Goal: Task Accomplishment & Management: Use online tool/utility

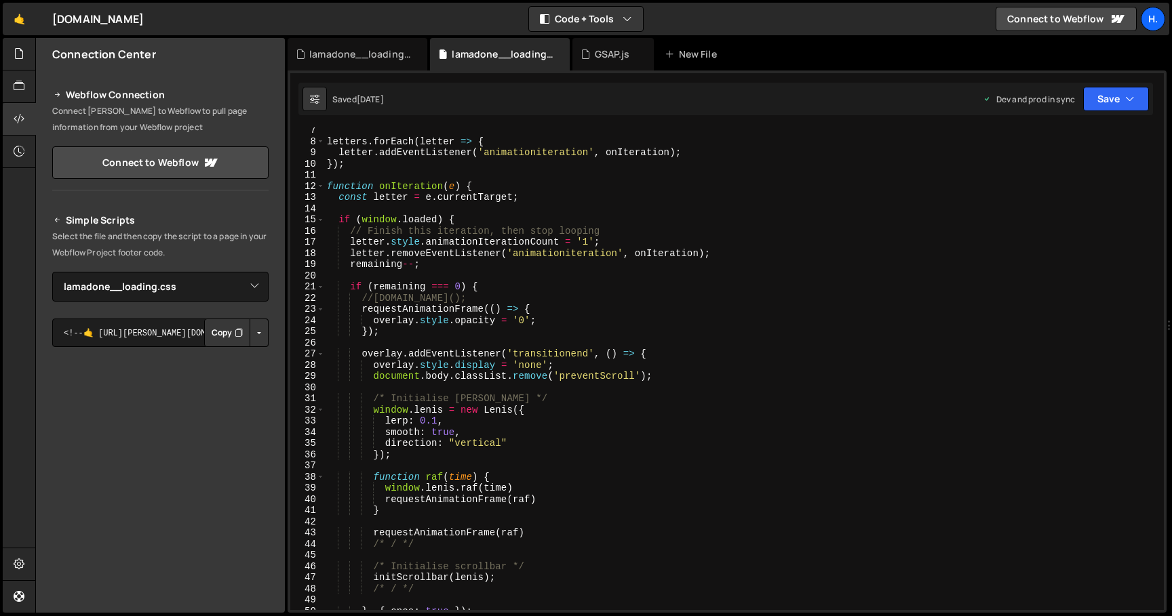
select select "44783"
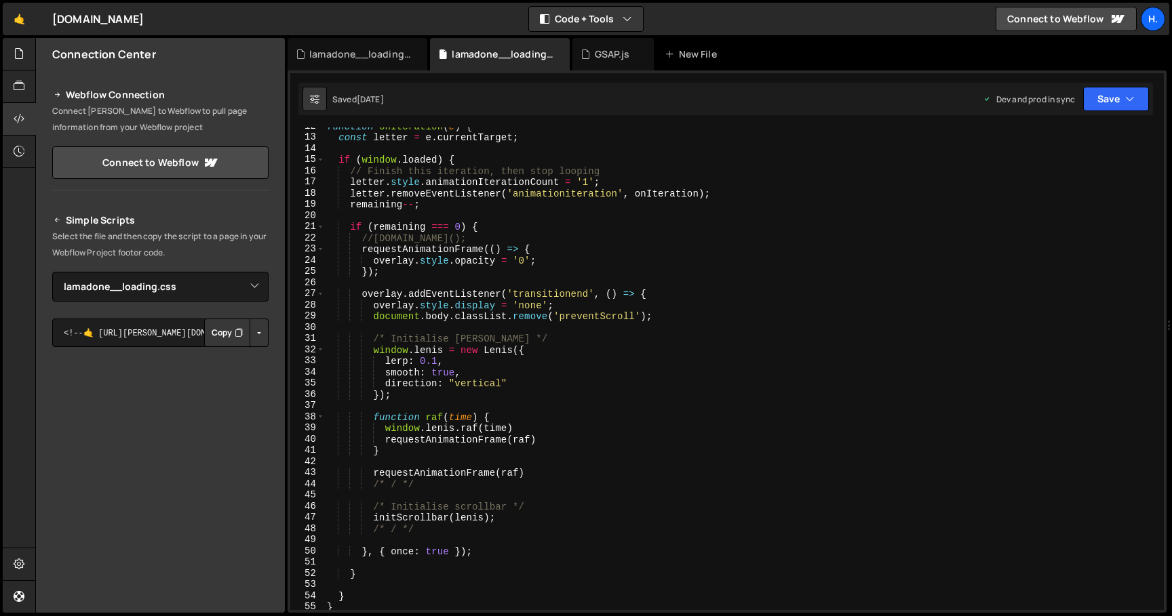
scroll to position [130, 0]
click at [487, 225] on div "function onIteration ( e ) { const letter = e . currentTarget ; if ( window . l…" at bounding box center [741, 373] width 834 height 505
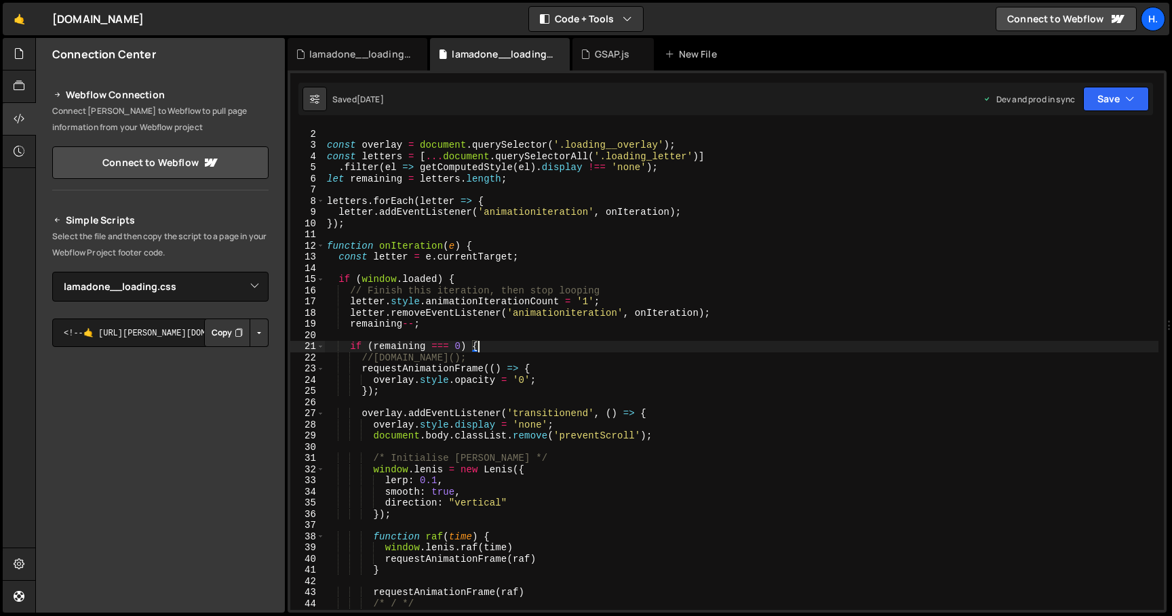
scroll to position [0, 0]
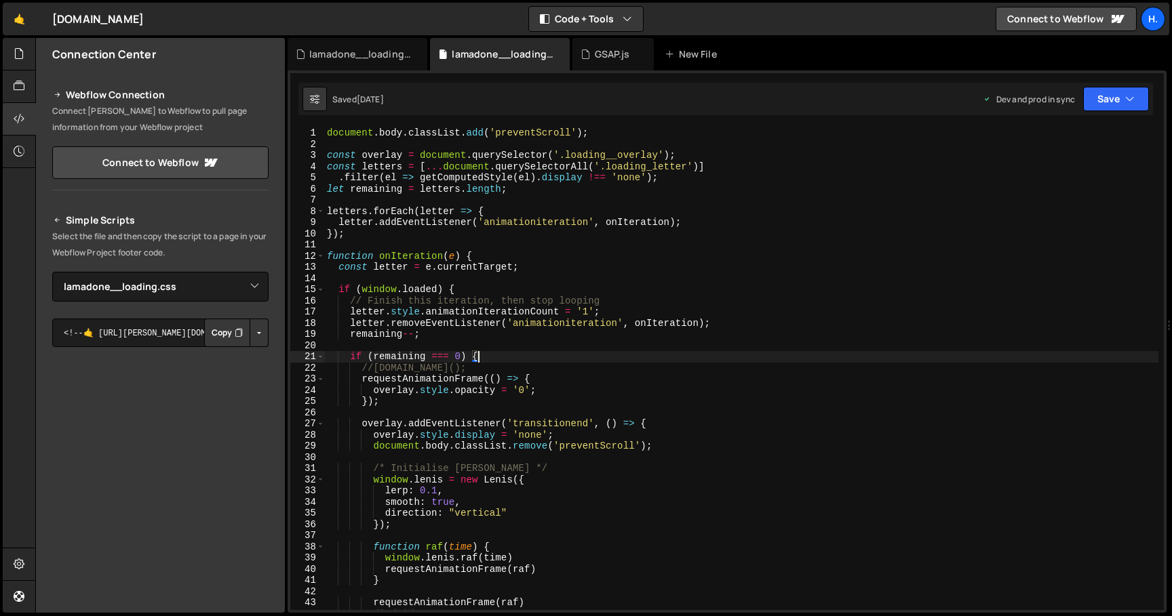
click at [527, 368] on div "document . body . classList . add ( 'preventScroll' ) ; const overlay = documen…" at bounding box center [741, 379] width 834 height 505
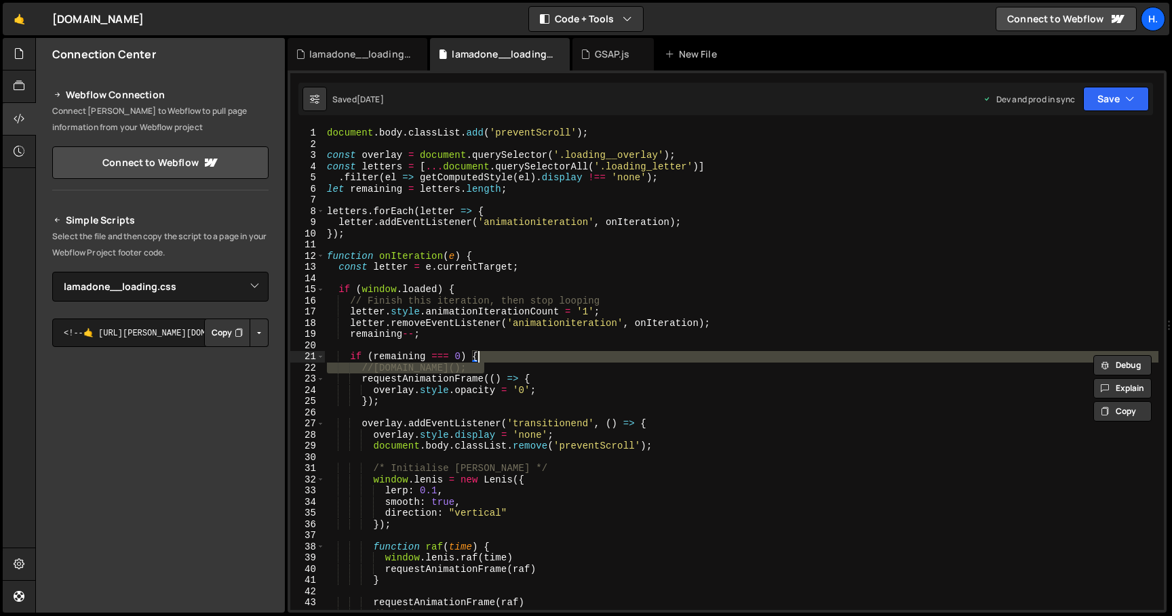
type textarea "if (remaining === 0) {"
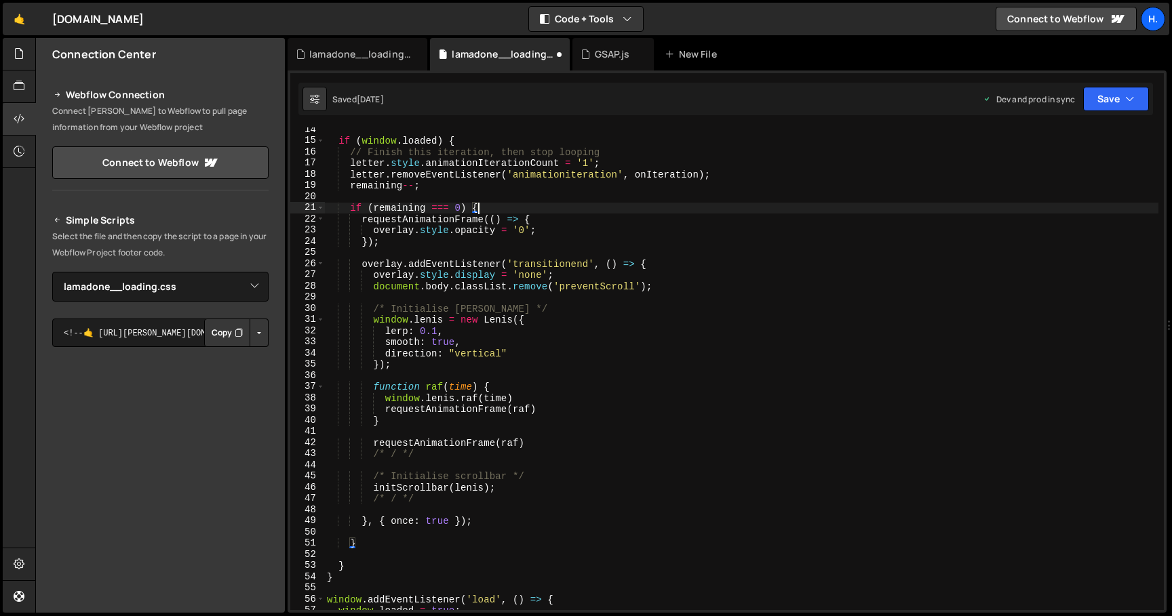
scroll to position [150, 0]
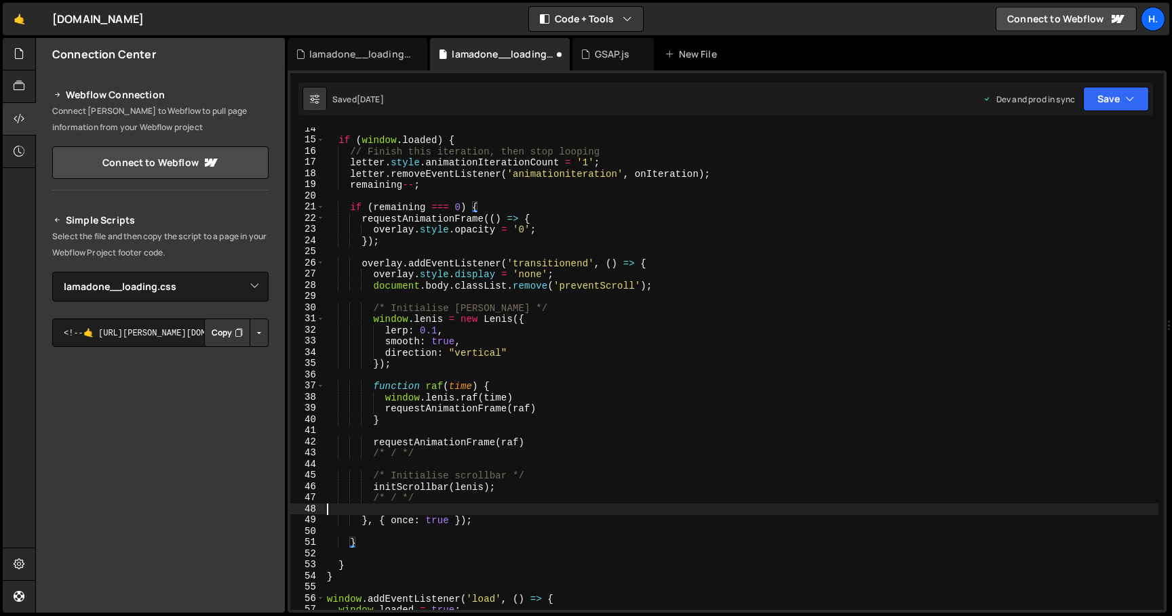
click at [496, 507] on div "if ( window . loaded ) { // Finish this iteration, then stop looping letter . s…" at bounding box center [741, 375] width 834 height 505
paste textarea "}"
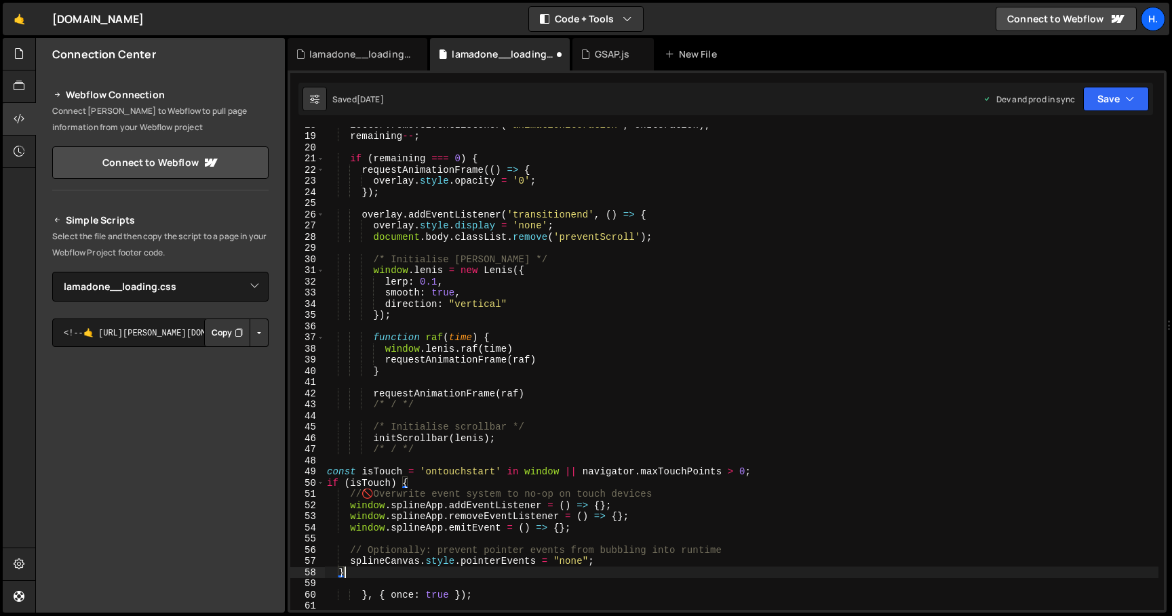
scroll to position [198, 0]
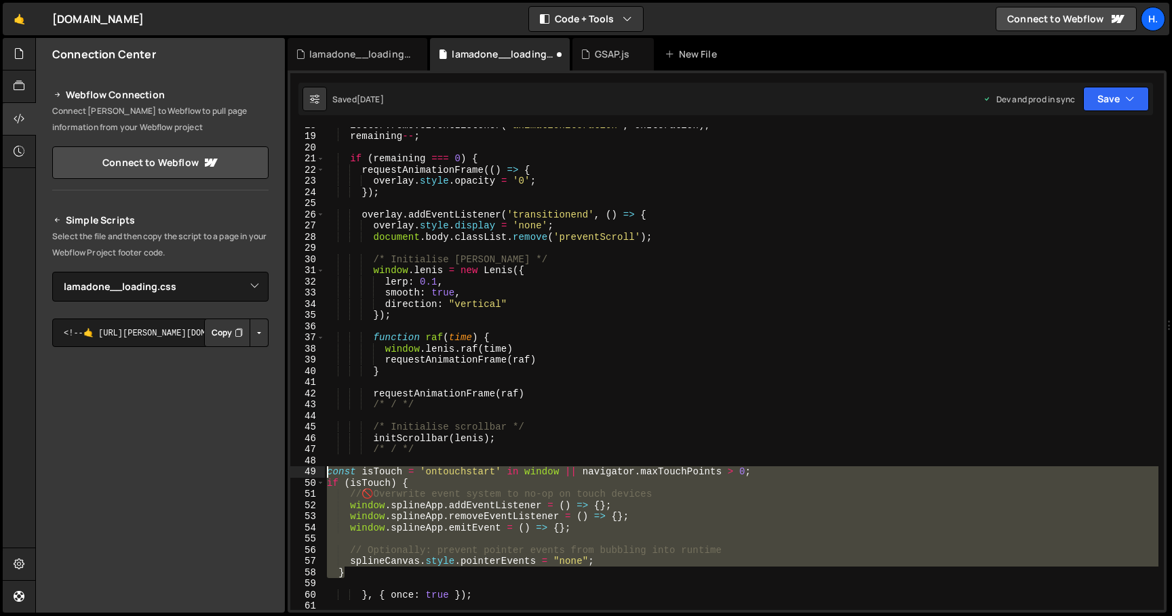
drag, startPoint x: 393, startPoint y: 574, endPoint x: 293, endPoint y: 470, distance: 144.4
click at [294, 471] on div "} 18 19 20 21 22 23 24 25 26 27 28 29 30 31 32 33 34 35 36 37 38 39 40 41 42 43…" at bounding box center [727, 368] width 874 height 483
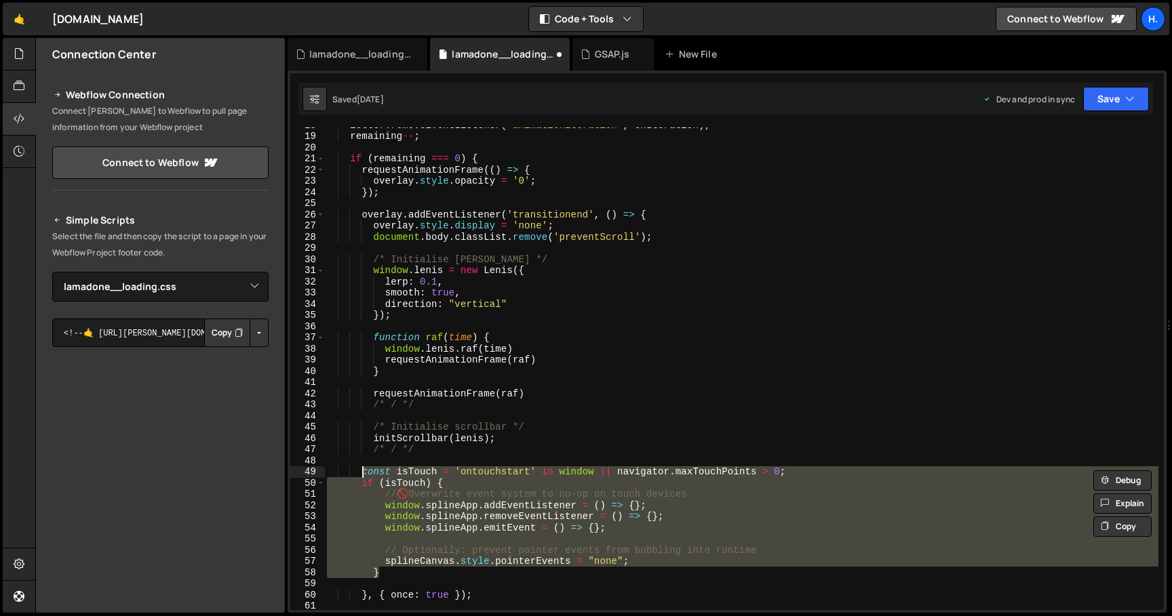
type textarea "const isTouch = 'ontouchstart' in window || navigator.maxTouchPoints > 0; if (i…"
click at [413, 461] on div "letter . removeEventListener ( 'animationiteration' , onIteration ) ; remaining…" at bounding box center [741, 371] width 834 height 505
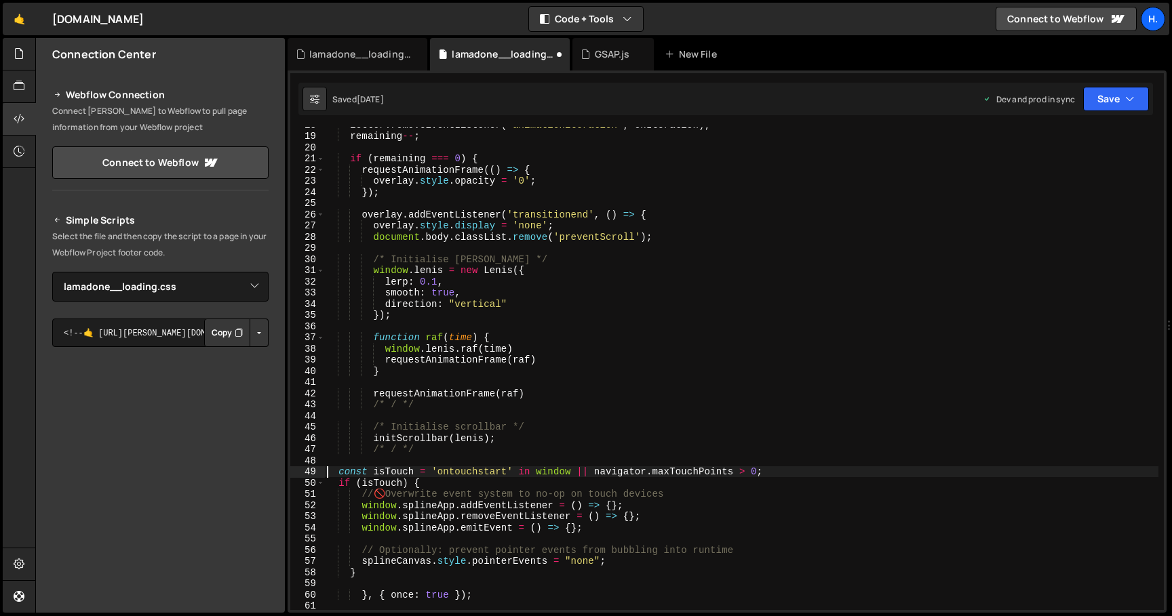
type textarea "const isTouch = 'ontouchstart' in window || navigator.maxTouchPoints > 0;"
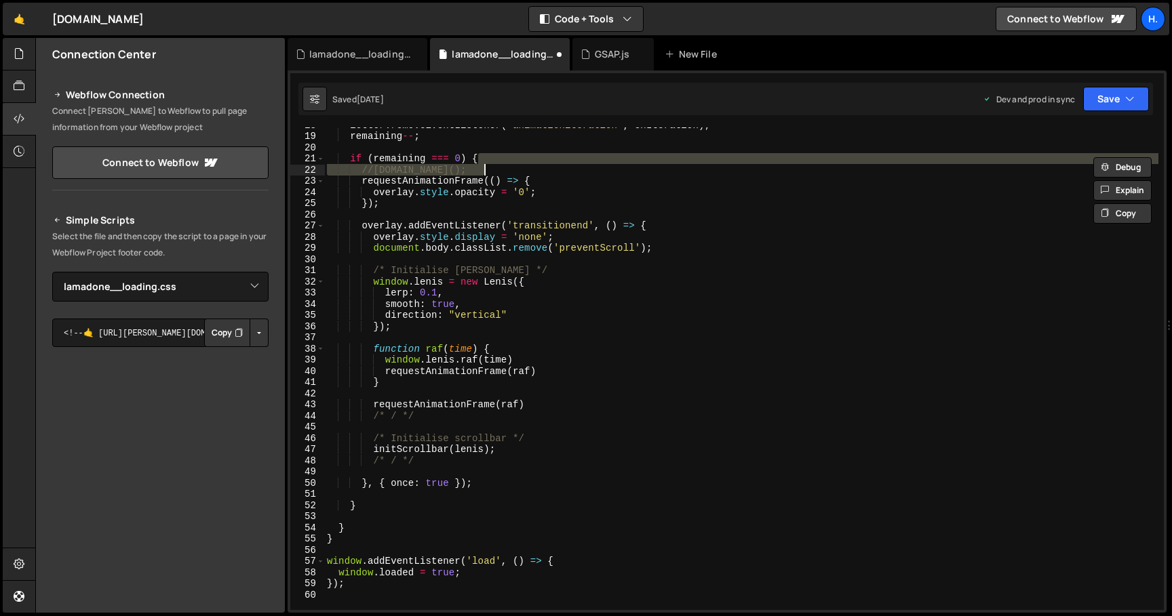
type textarea "if (remaining === 0) {"
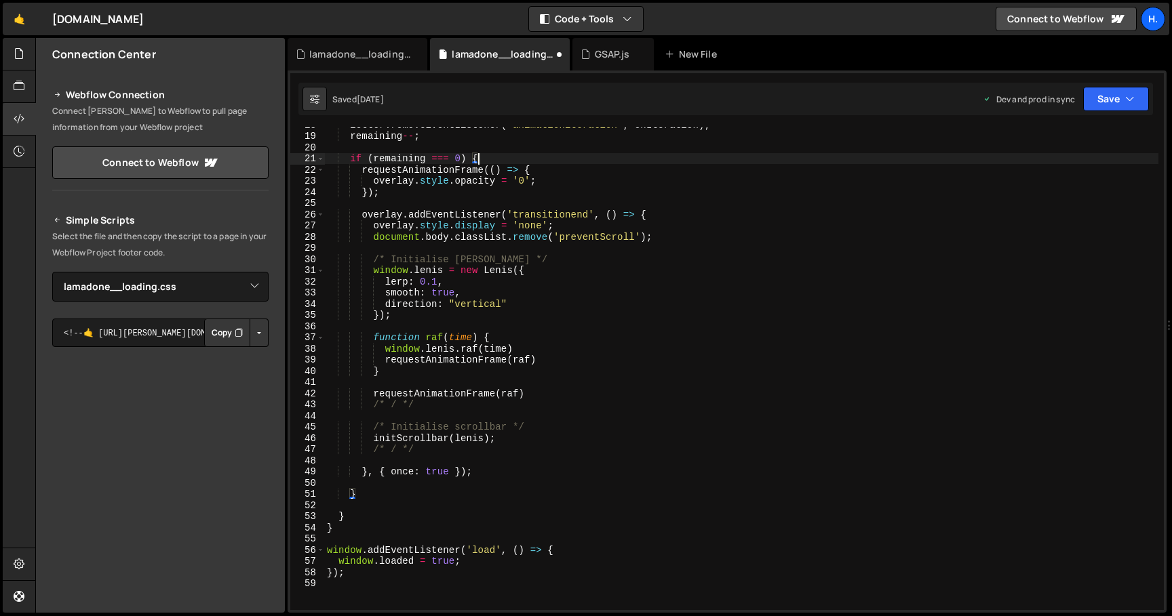
click at [434, 461] on div "letter . removeEventListener ( 'animationiteration' , onIteration ) ; remaining…" at bounding box center [741, 371] width 834 height 505
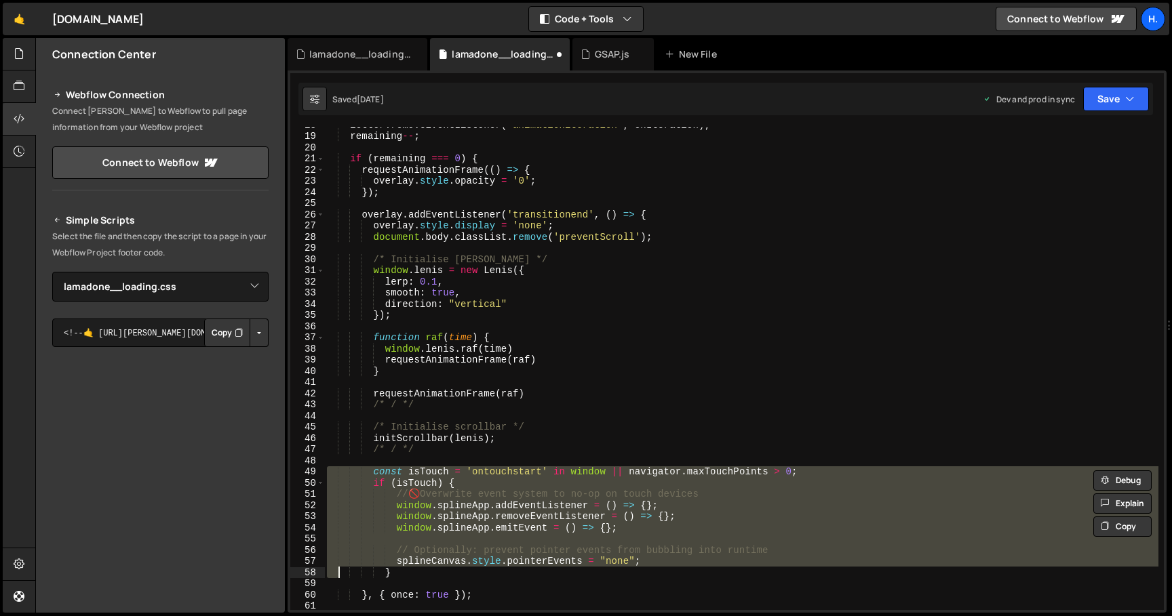
click at [413, 573] on div "letter . removeEventListener ( 'animationiteration' , onIteration ) ; remaining…" at bounding box center [741, 371] width 834 height 505
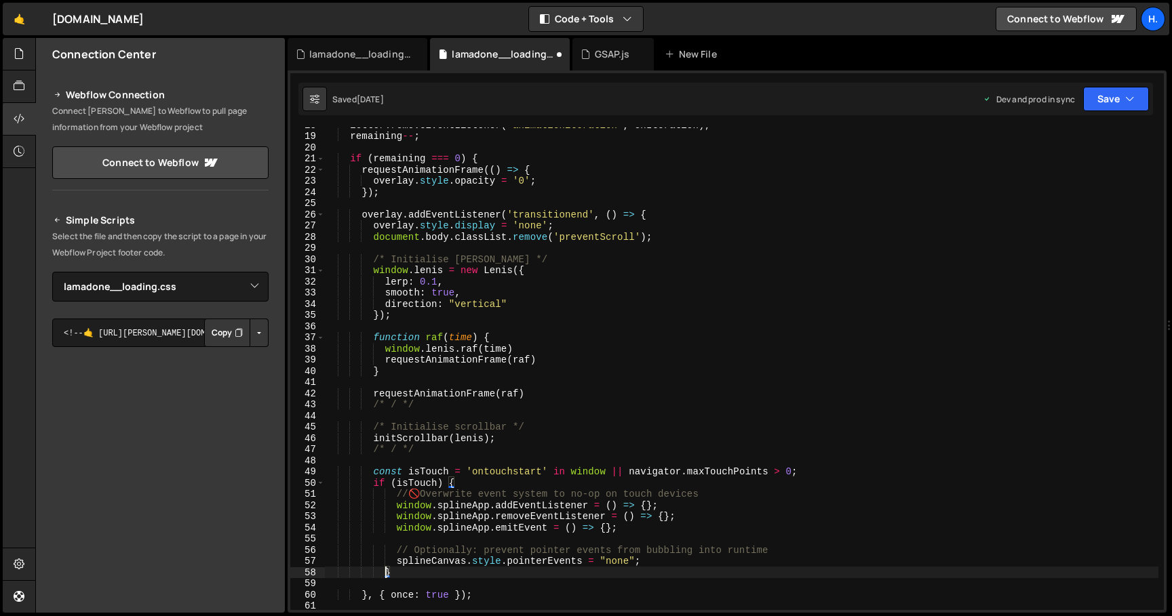
click at [385, 574] on div "letter . removeEventListener ( 'animationiteration' , onIteration ) ; remaining…" at bounding box center [741, 371] width 834 height 505
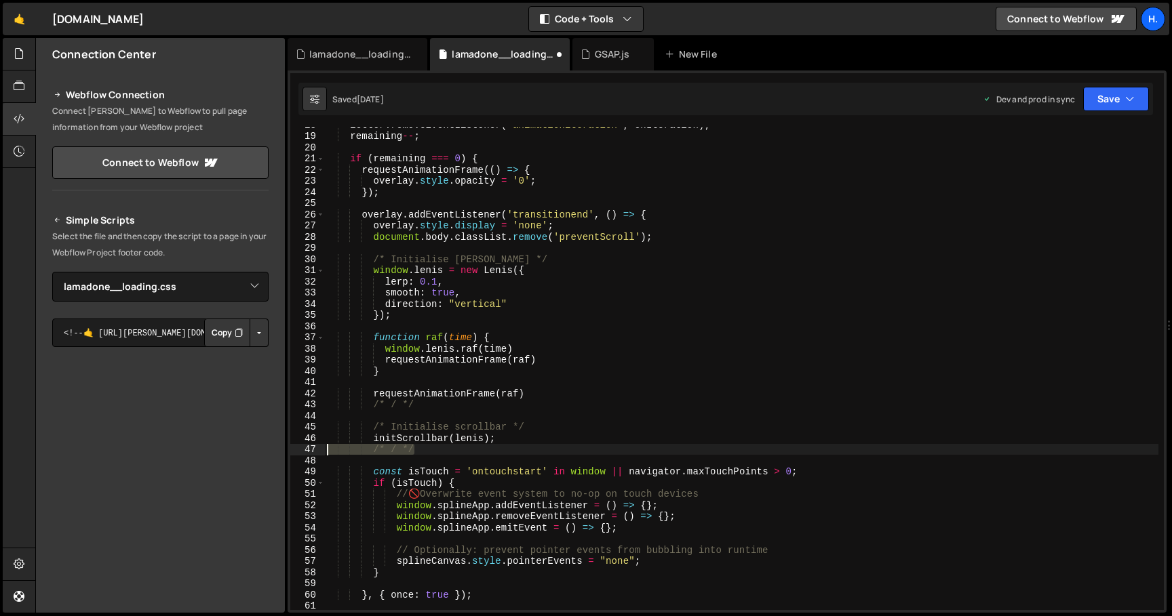
drag, startPoint x: 429, startPoint y: 455, endPoint x: 277, endPoint y: 455, distance: 151.9
click at [277, 455] on div "Files New File Create your first file Get started by starting a Javascript or C…" at bounding box center [603, 326] width 1137 height 576
click at [407, 576] on div "letter . removeEventListener ( 'animationiteration' , onIteration ) ; remaining…" at bounding box center [741, 371] width 834 height 505
type textarea "}"
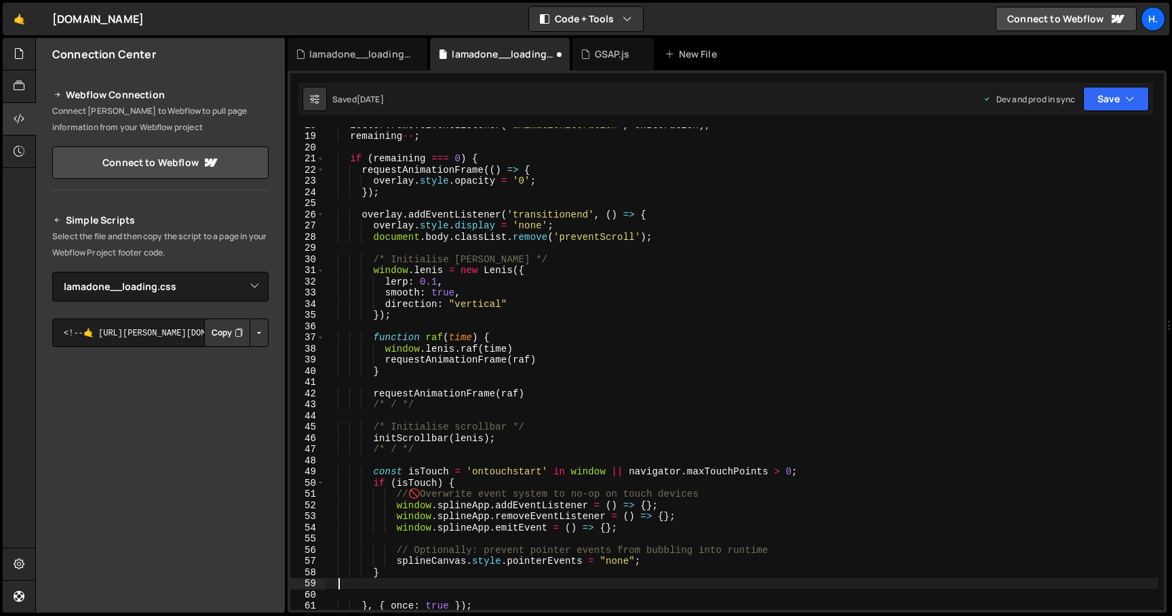
scroll to position [0, 0]
paste textarea "/* / */"
click at [385, 588] on div "letter . removeEventListener ( 'animationiteration' , onIteration ) ; remaining…" at bounding box center [741, 371] width 834 height 505
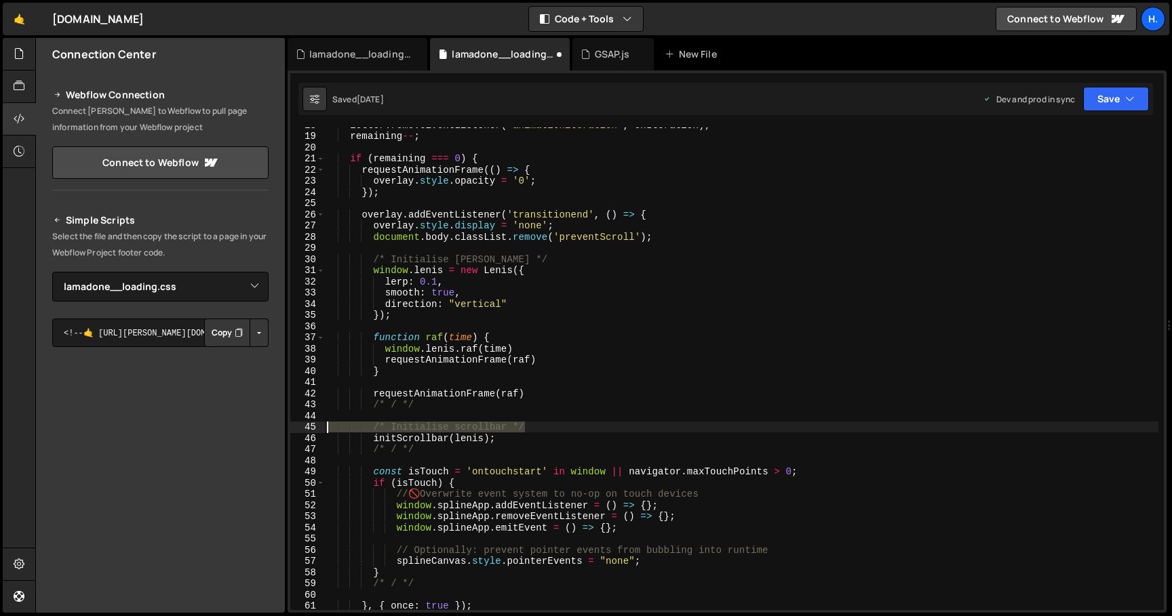
type textarea "/* Initialise scrollbar */"
click at [399, 458] on div "letter . removeEventListener ( 'animationiteration' , onIteration ) ; remaining…" at bounding box center [741, 371] width 834 height 505
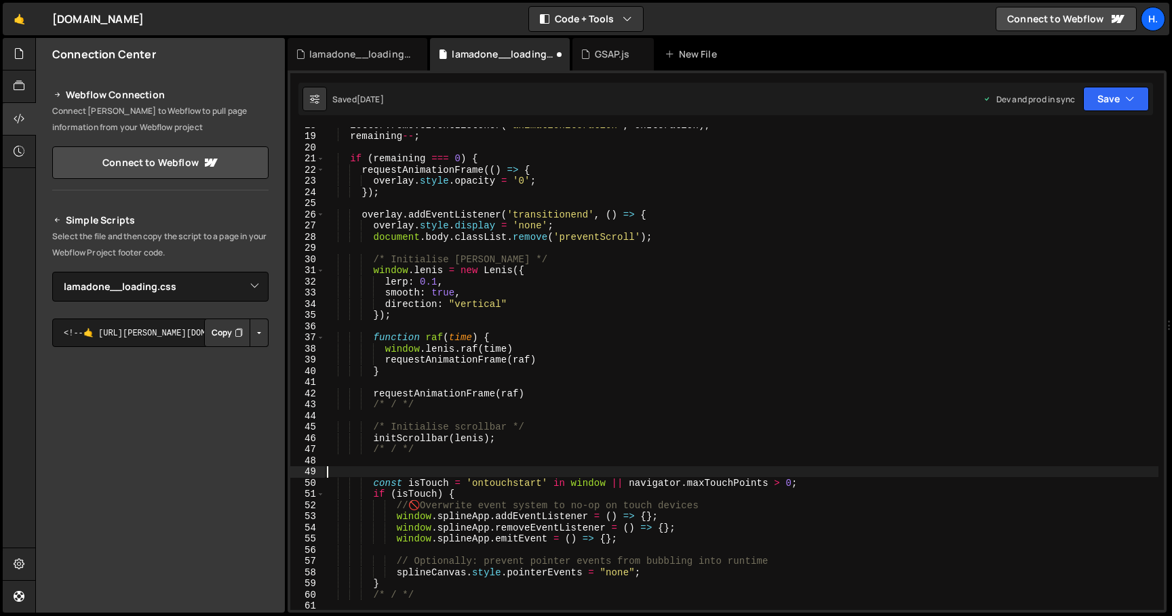
paste textarea "/* Initialise scrollbar */"
drag, startPoint x: 391, startPoint y: 469, endPoint x: 507, endPoint y: 471, distance: 116.0
click at [507, 471] on div "letter . removeEventListener ( 'animationiteration' , onIteration ) ; remaining…" at bounding box center [741, 371] width 834 height 505
click at [580, 469] on div "letter . removeEventListener ( 'animationiteration' , onIteration ) ; remaining…" at bounding box center [741, 371] width 834 height 505
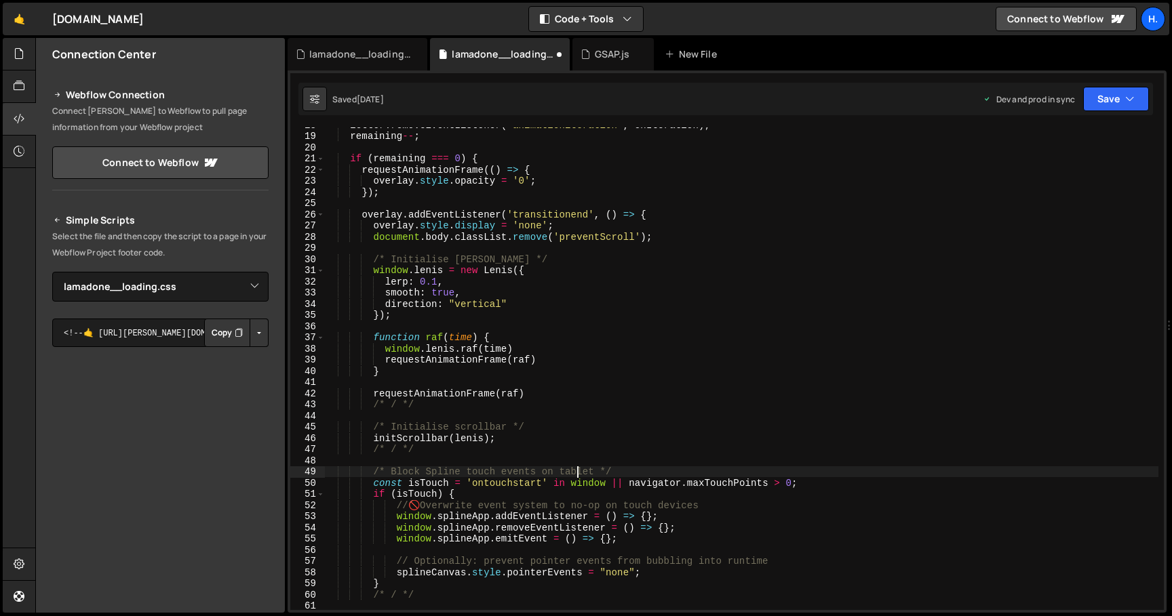
click at [580, 469] on div "letter . removeEventListener ( 'animationiteration' , onIteration ) ; remaining…" at bounding box center [741, 371] width 834 height 505
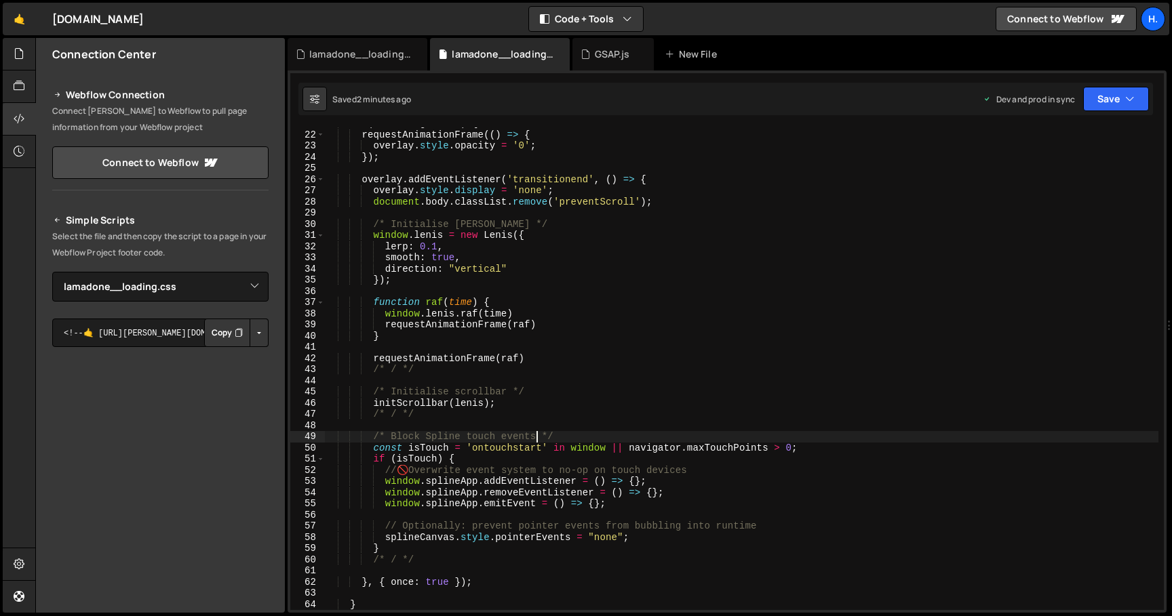
scroll to position [241, 0]
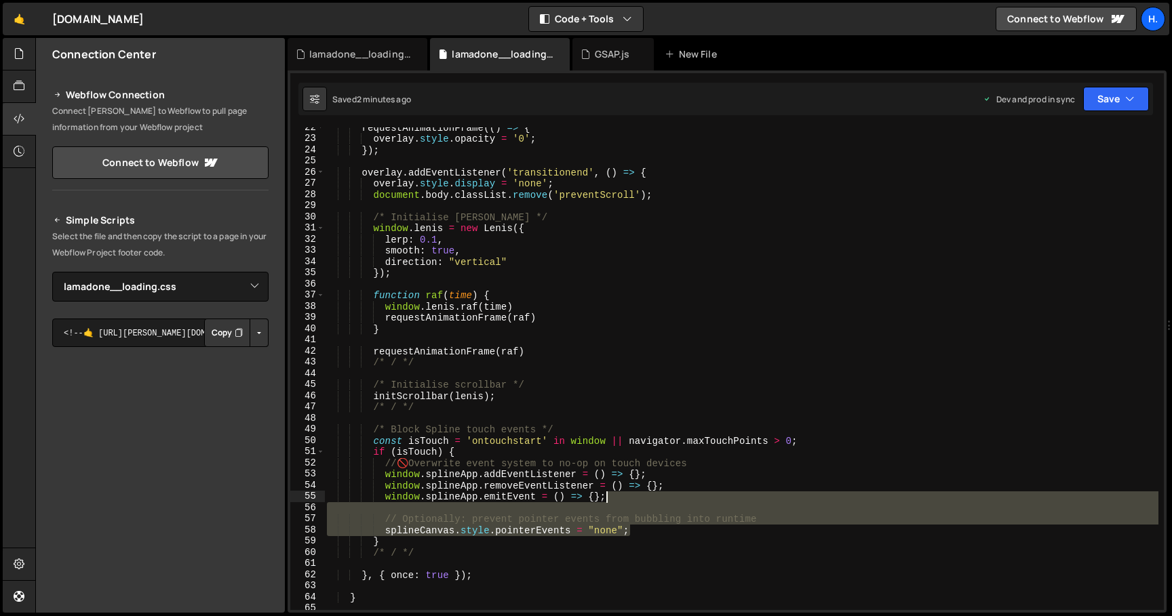
drag, startPoint x: 685, startPoint y: 533, endPoint x: 696, endPoint y: 501, distance: 34.5
click at [696, 501] on div "requestAnimationFrame (( ) => { overlay . style . opacity = '0' ; }) ; overlay …" at bounding box center [741, 374] width 834 height 505
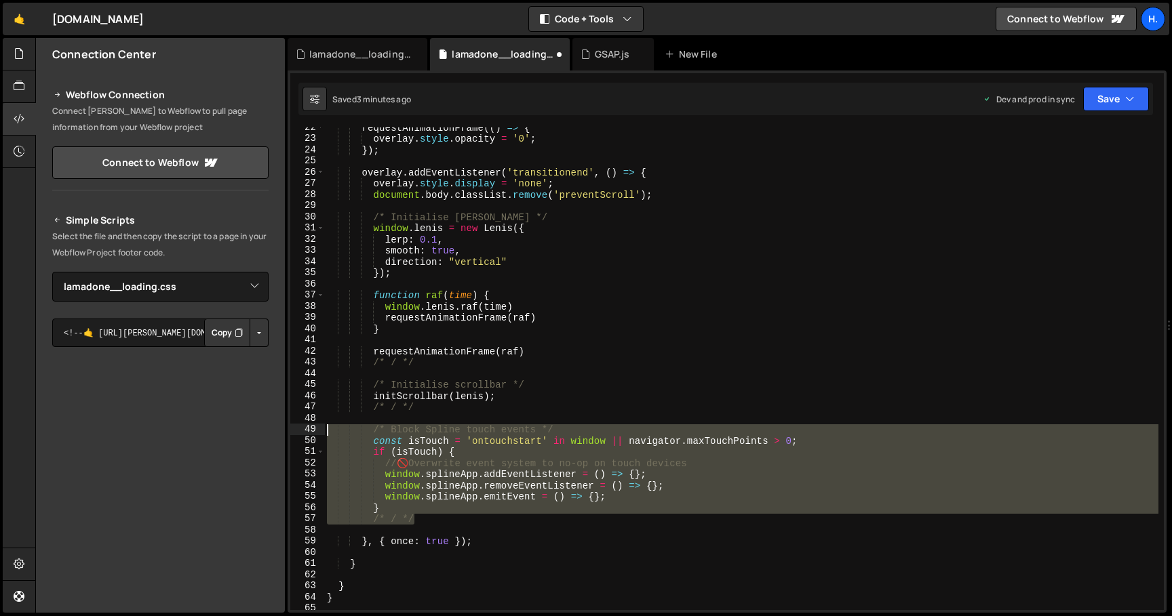
drag, startPoint x: 442, startPoint y: 521, endPoint x: 297, endPoint y: 427, distance: 172.1
click at [296, 427] on div "window.splineApp.emitEvent = () => {}; 22 23 24 25 26 27 28 29 30 31 32 33 34 3…" at bounding box center [727, 368] width 874 height 483
type textarea "/* Block Spline touch events */ const isTouch = 'ontouchstart' in window || nav…"
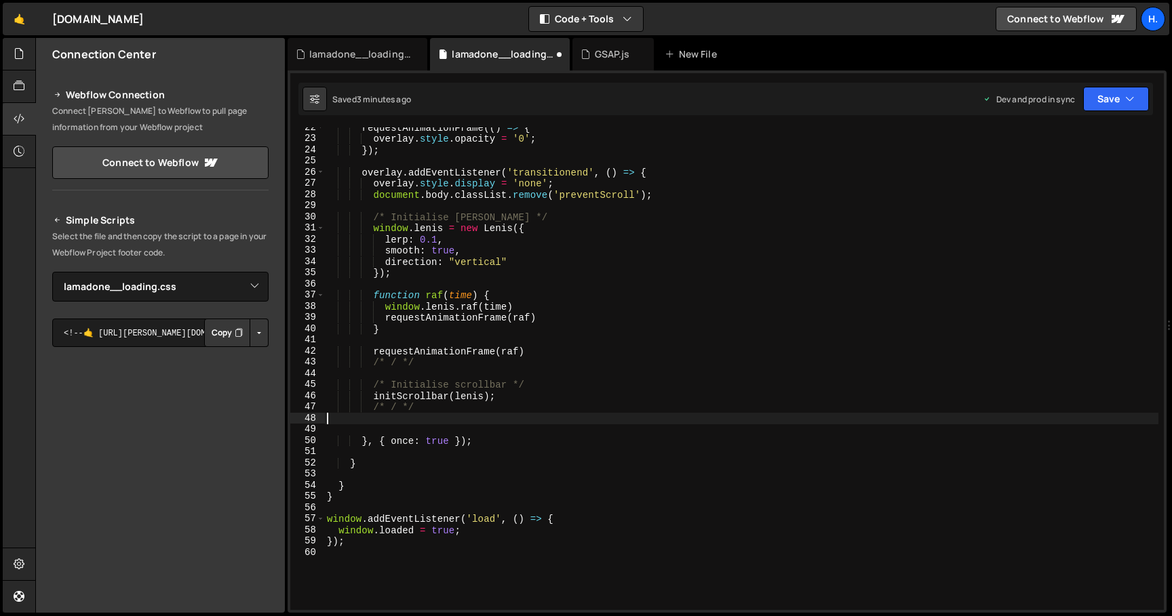
type textarea "/* / */"
click at [458, 416] on div "requestAnimationFrame (( ) => { overlay . style . opacity = '0' ; }) ; overlay …" at bounding box center [741, 374] width 834 height 505
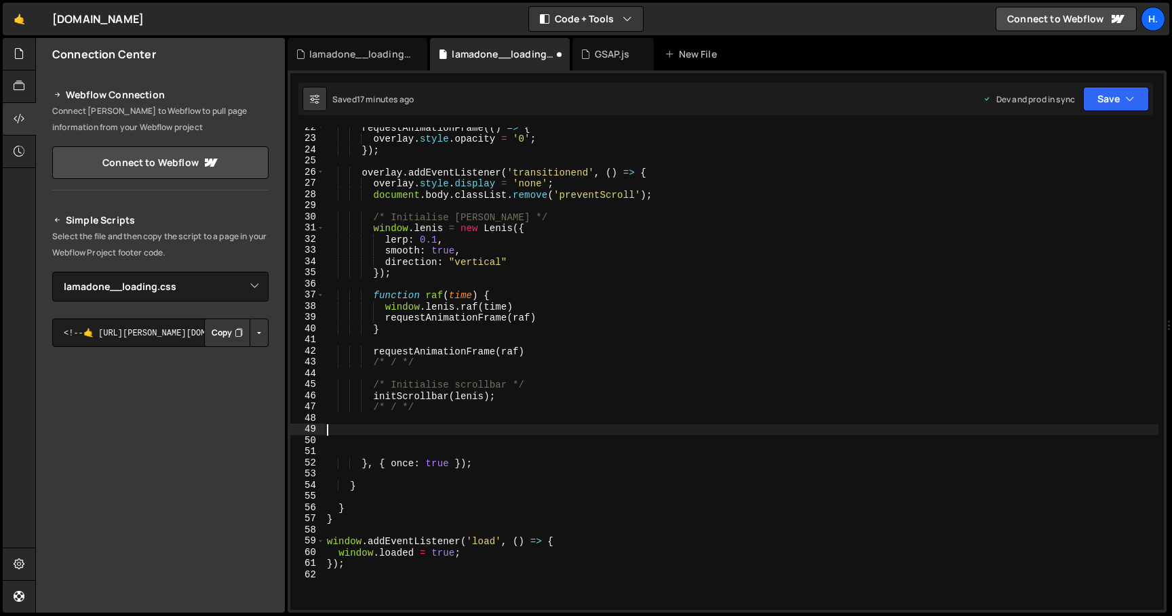
paste textarea "}"
type textarea "}"
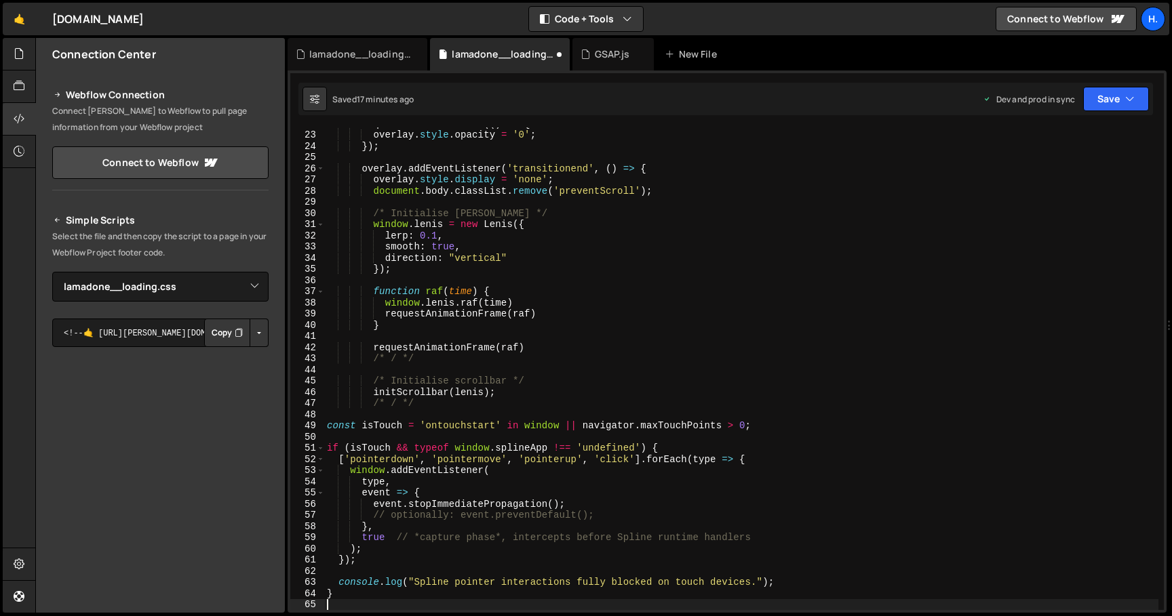
scroll to position [256, 0]
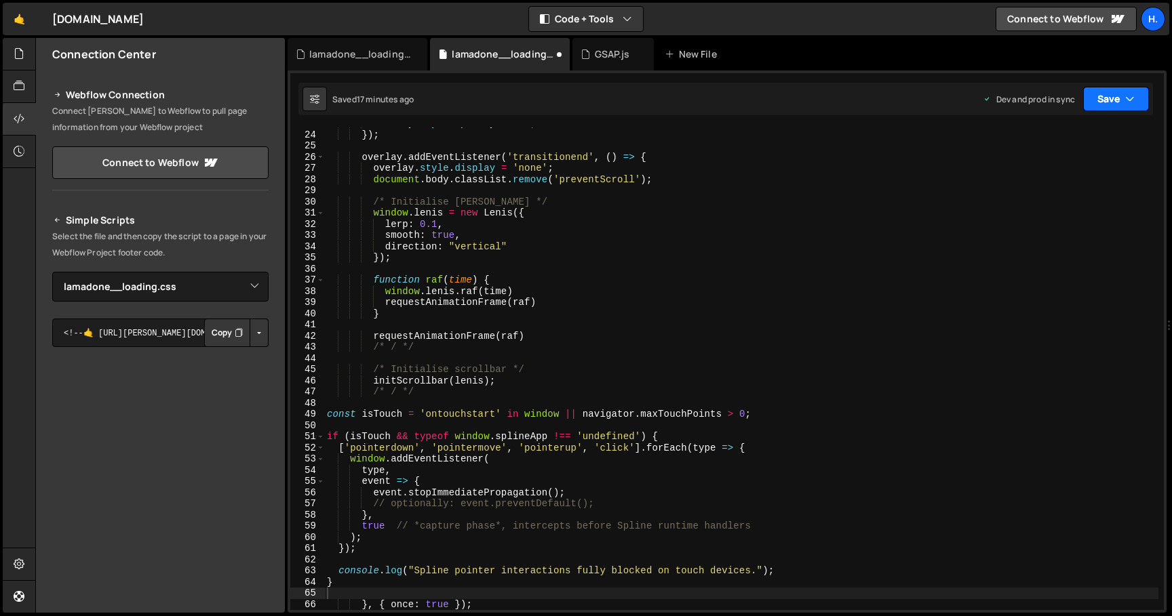
click at [1115, 102] on button "Save" at bounding box center [1116, 99] width 66 height 24
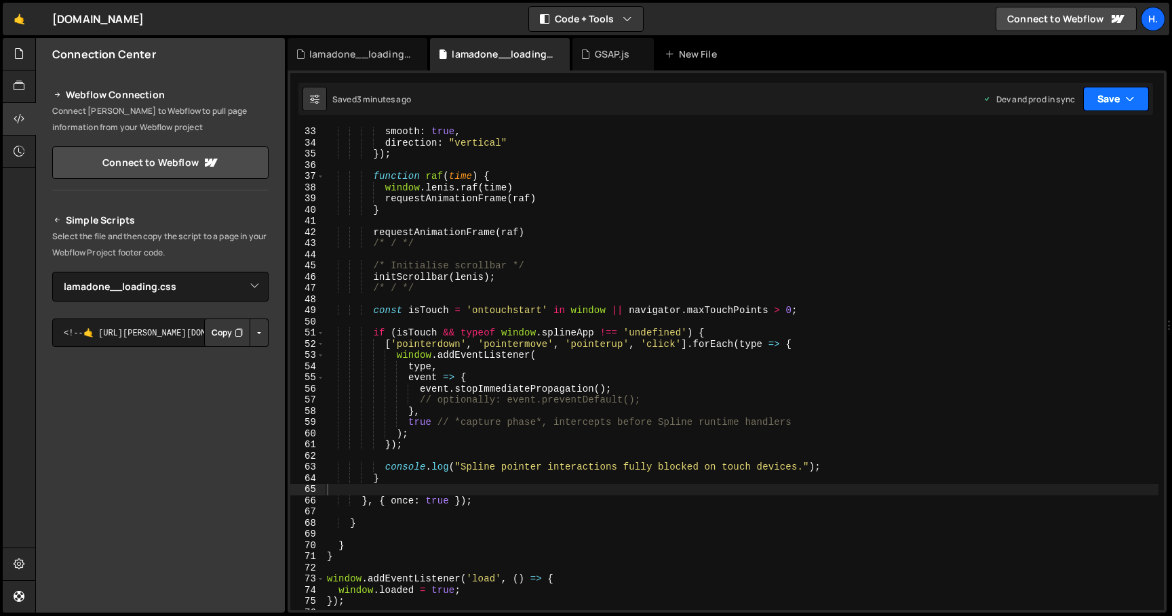
scroll to position [360, 0]
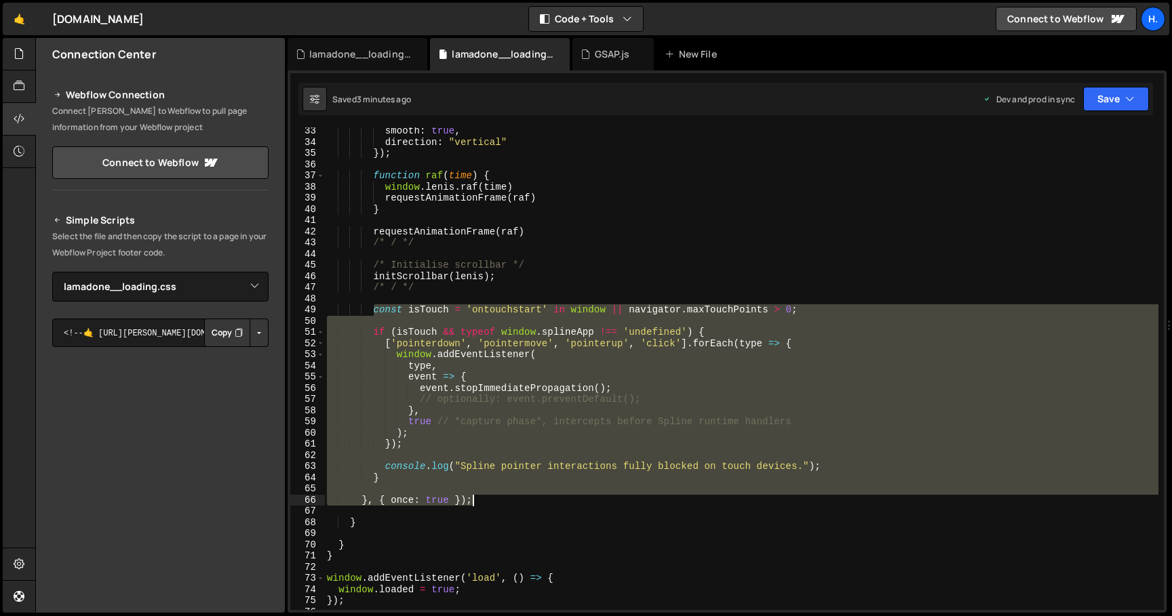
drag, startPoint x: 372, startPoint y: 309, endPoint x: 825, endPoint y: 503, distance: 493.4
click at [825, 503] on div "smooth : true , direction : "vertical" }) ; function raf ( time ) { window . [P…" at bounding box center [741, 377] width 834 height 505
type textarea "});"
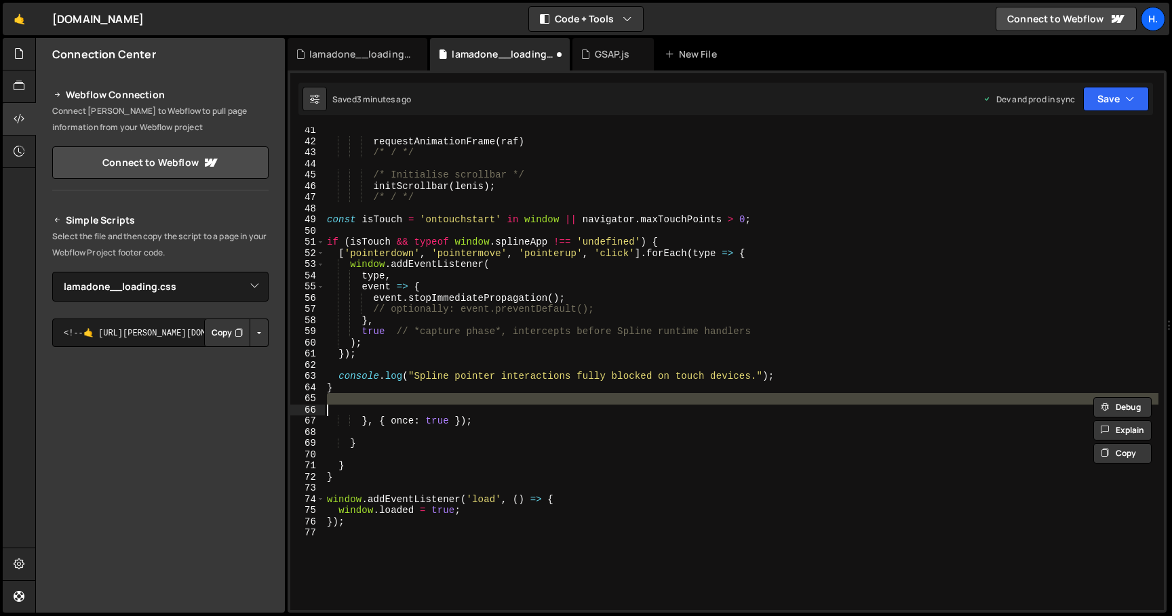
scroll to position [447, 0]
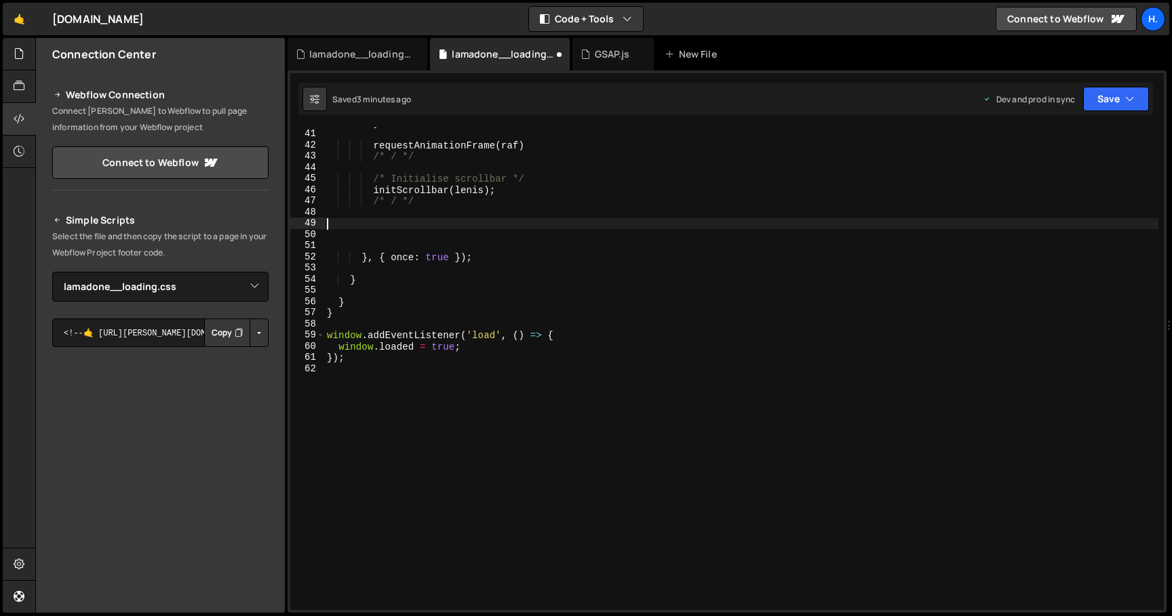
paste textarea "}"
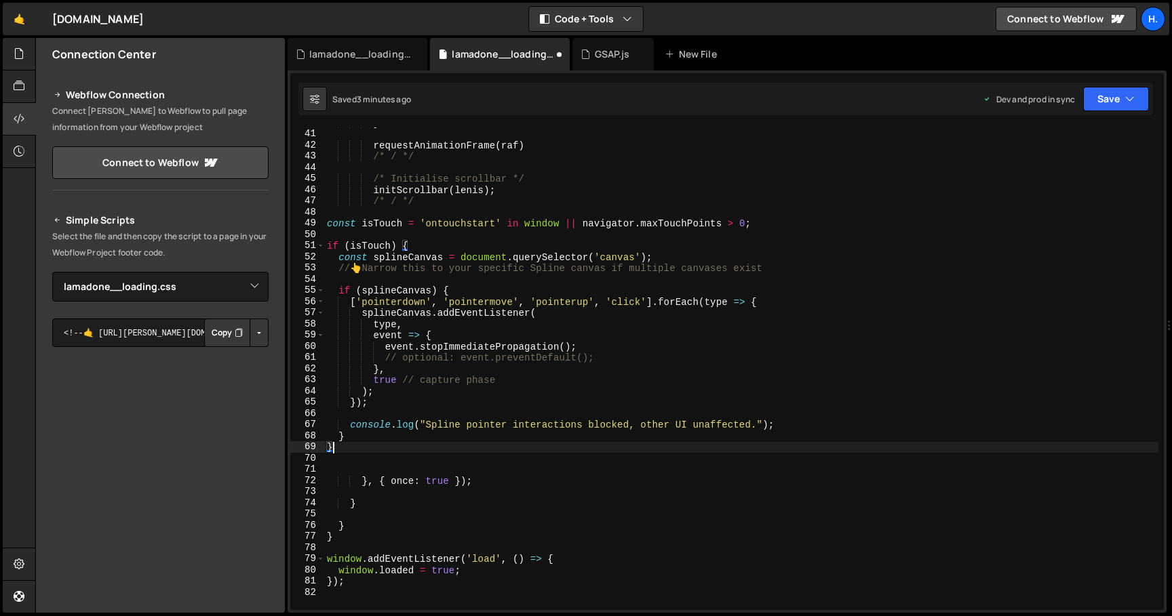
click at [340, 448] on div "} requestAnimationFrame ( raf ) /* / */ /* Initialise scrollbar */ initScrollba…" at bounding box center [741, 369] width 834 height 505
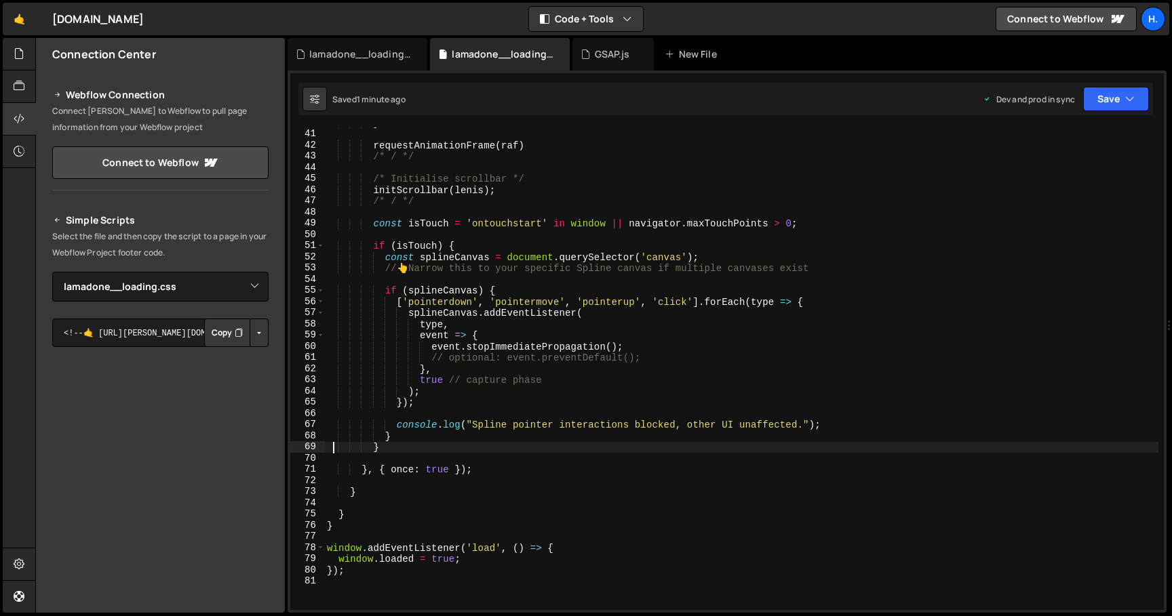
click at [682, 257] on div "} requestAnimationFrame ( raf ) /* / */ /* Initialise scrollbar */ initScrollba…" at bounding box center [741, 369] width 834 height 505
click at [648, 256] on div "} requestAnimationFrame ( raf ) /* / */ /* Initialise scrollbar */ initScrollba…" at bounding box center [741, 369] width 834 height 505
click at [589, 260] on div "} requestAnimationFrame ( raf ) /* / */ /* Initialise scrollbar */ initScrollba…" at bounding box center [741, 369] width 834 height 505
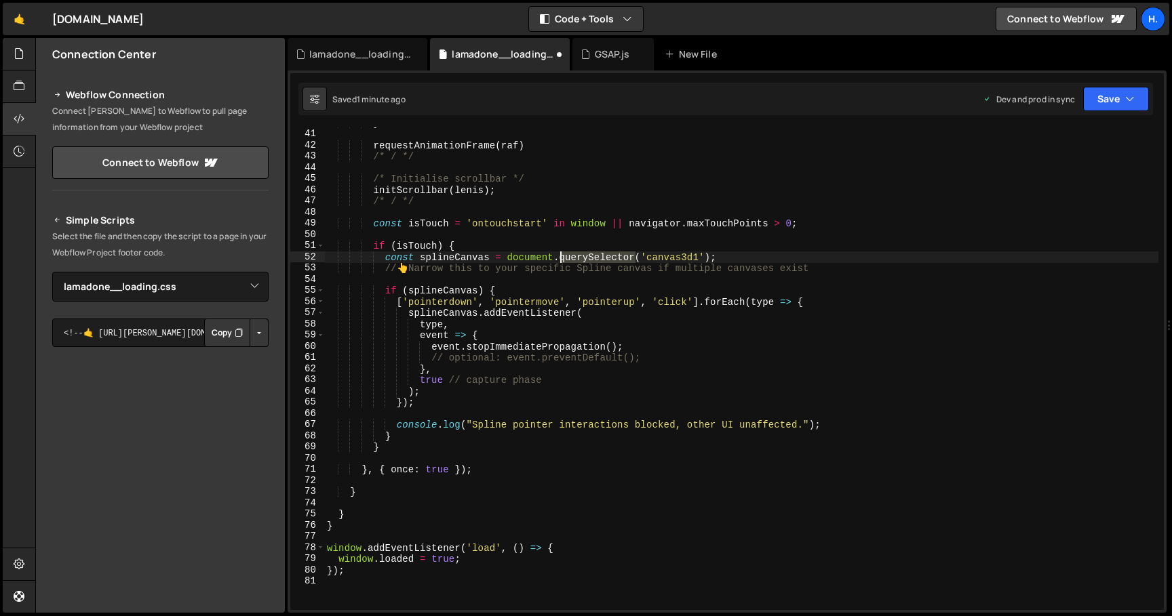
click at [589, 260] on div "} requestAnimationFrame ( raf ) /* / */ /* Initialise scrollbar */ initScrollba…" at bounding box center [741, 369] width 834 height 505
click at [758, 258] on div "} requestAnimationFrame ( raf ) /* / */ /* Initialise scrollbar */ initScrollba…" at bounding box center [741, 369] width 834 height 505
click at [395, 449] on div "} requestAnimationFrame ( raf ) /* / */ /* Initialise scrollbar */ initScrollba…" at bounding box center [741, 369] width 834 height 505
type textarea "}"
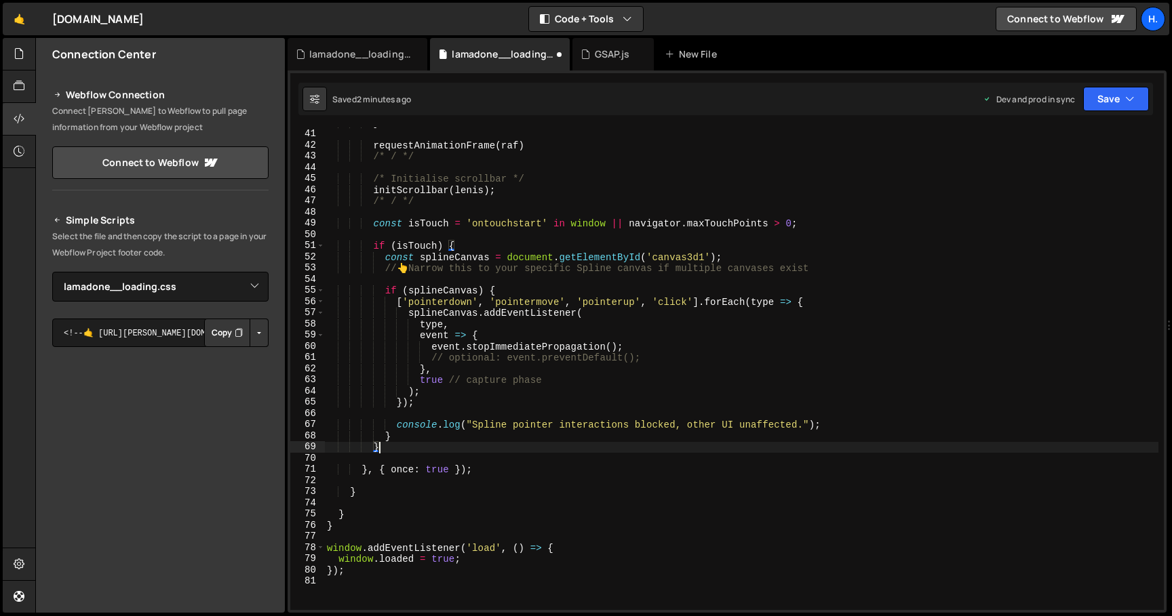
scroll to position [0, 3]
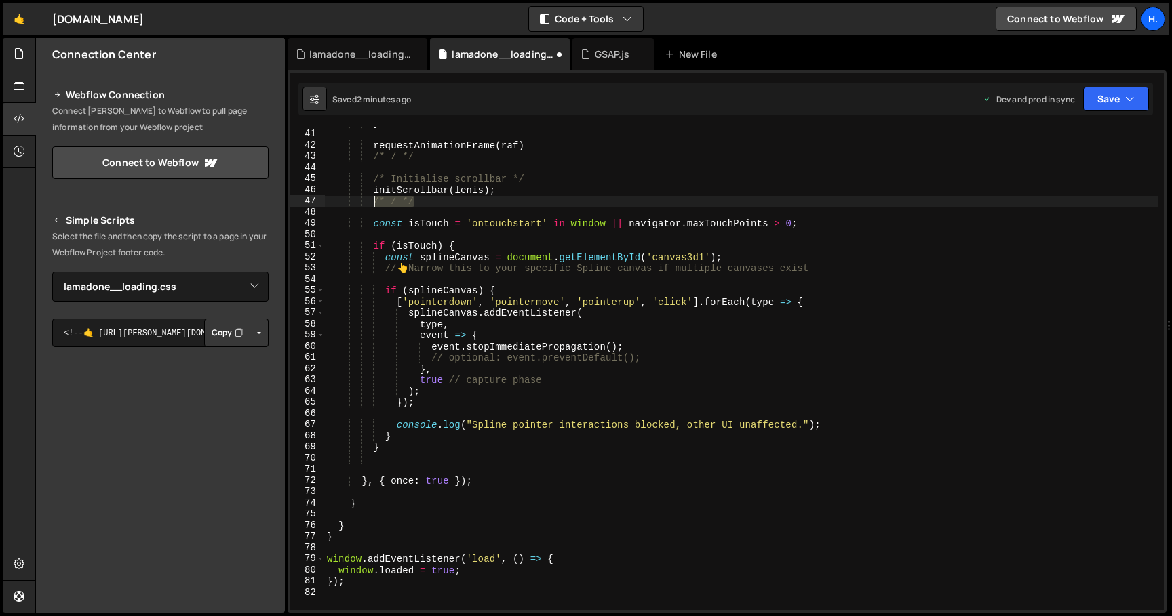
drag, startPoint x: 419, startPoint y: 205, endPoint x: 374, endPoint y: 203, distance: 45.5
click at [374, 203] on div "} requestAnimationFrame ( raf ) /* / */ /* Initialise scrollbar */ initScrollba…" at bounding box center [741, 369] width 834 height 505
type textarea "/* / */"
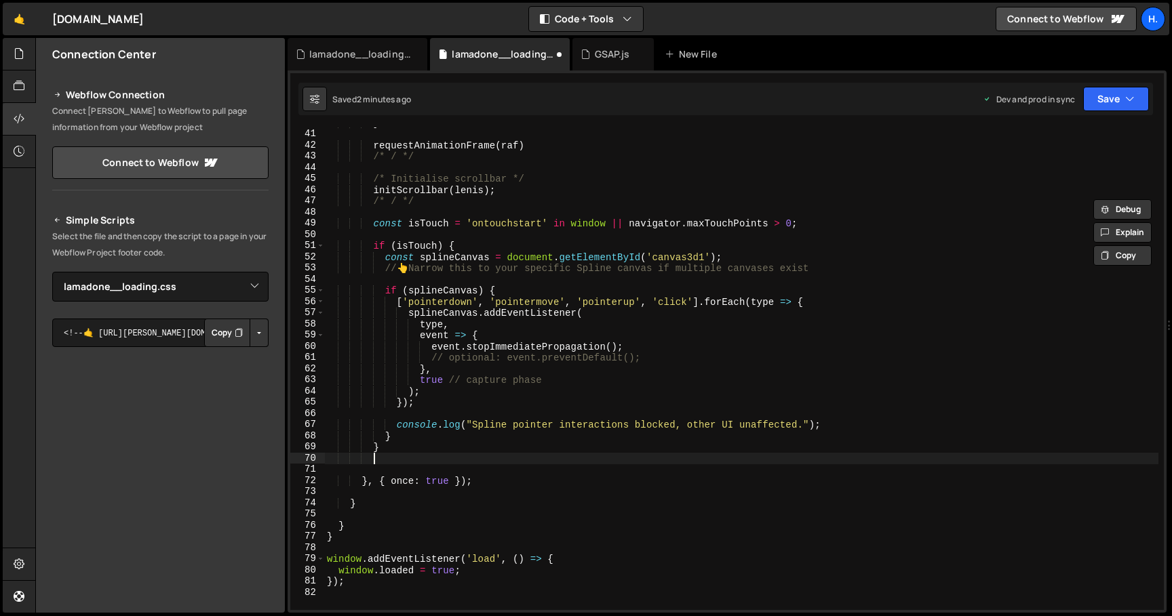
click at [389, 462] on div "} requestAnimationFrame ( raf ) /* / */ /* Initialise scrollbar */ initScrollba…" at bounding box center [741, 369] width 834 height 505
paste textarea "/* / */"
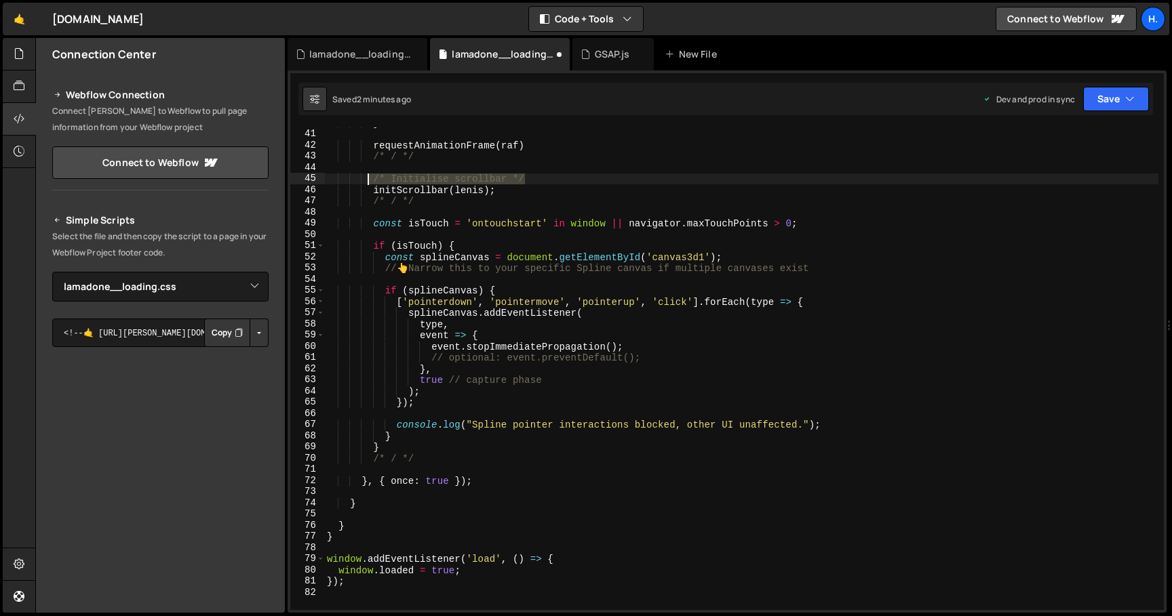
drag, startPoint x: 527, startPoint y: 178, endPoint x: 370, endPoint y: 180, distance: 156.7
click at [370, 180] on div "} requestAnimationFrame ( raf ) /* / */ /* Initialise scrollbar */ initScrollba…" at bounding box center [741, 369] width 834 height 505
type textarea "/* Initialise scrollbar */"
click at [370, 180] on div "} requestAnimationFrame ( raf ) /* / */ /* Initialise scrollbar */ initScrollba…" at bounding box center [741, 368] width 834 height 483
drag, startPoint x: 376, startPoint y: 181, endPoint x: 536, endPoint y: 180, distance: 160.7
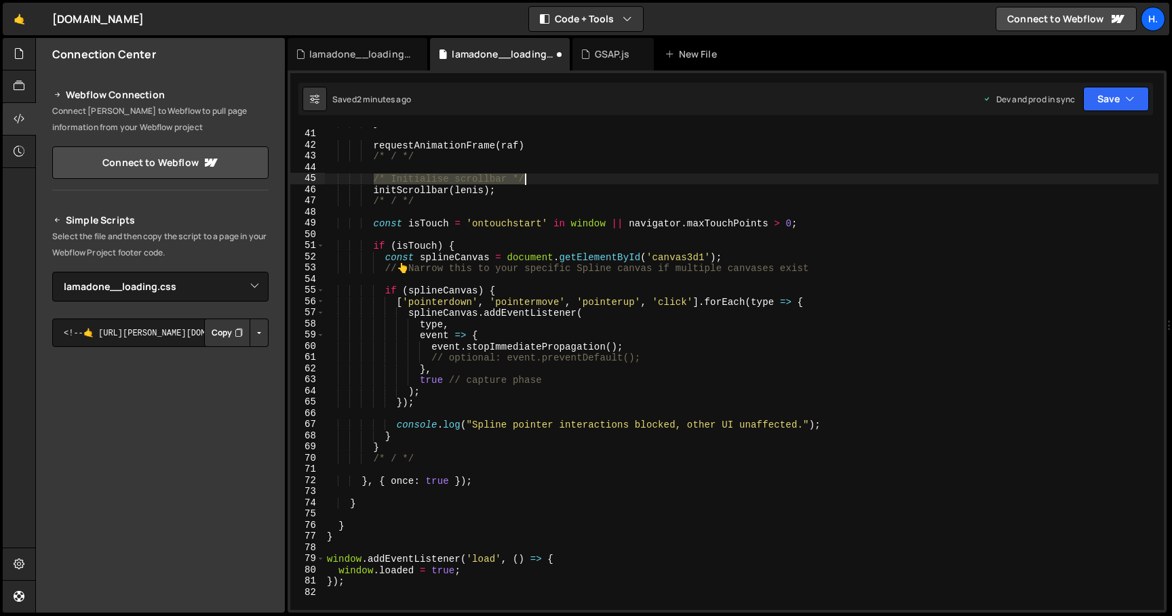
click at [536, 180] on div "} requestAnimationFrame ( raf ) /* / */ /* Initialise scrollbar */ initScrollba…" at bounding box center [741, 369] width 834 height 505
click at [466, 214] on div "} requestAnimationFrame ( raf ) /* / */ /* Initialise scrollbar */ initScrollba…" at bounding box center [741, 369] width 834 height 505
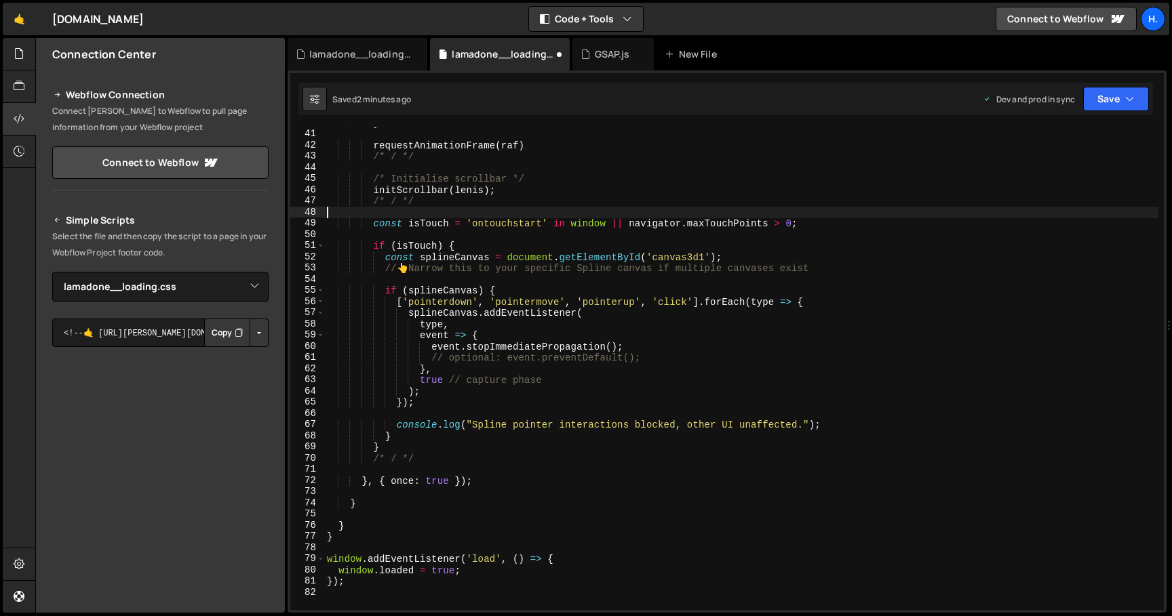
scroll to position [0, 0]
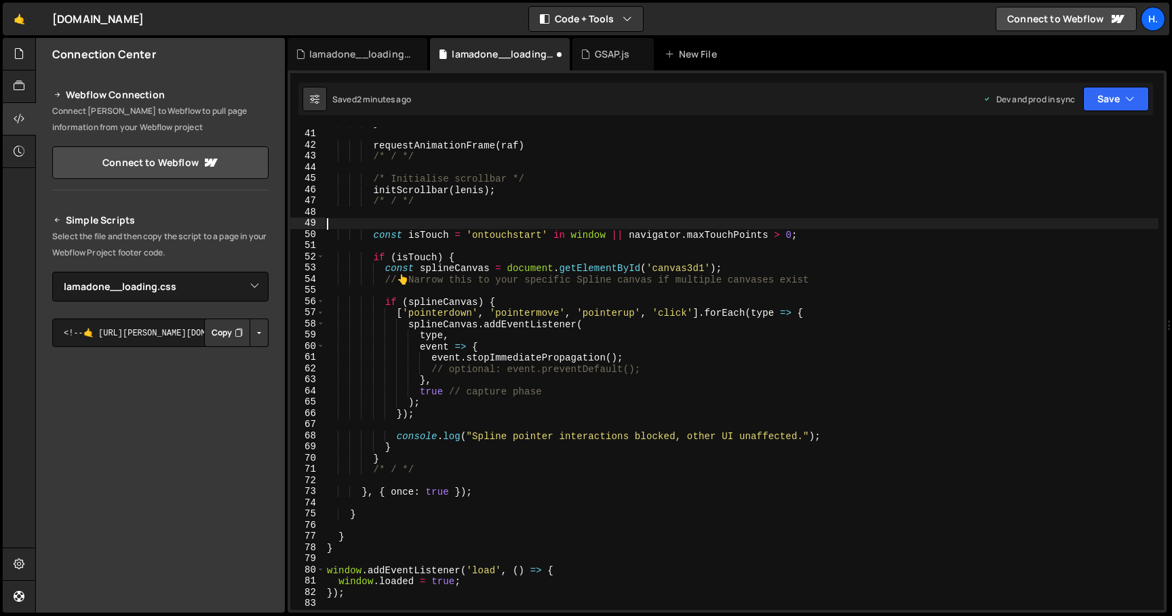
paste textarea "/* Initialise scrollbar */"
click at [323, 221] on div "49" at bounding box center [307, 224] width 35 height 12
click at [327, 223] on div "} requestAnimationFrame ( raf ) /* / */ /* Initialise scrollbar */ initScrollba…" at bounding box center [741, 369] width 834 height 505
drag, startPoint x: 391, startPoint y: 224, endPoint x: 509, endPoint y: 223, distance: 117.3
click at [509, 223] on div "} requestAnimationFrame ( raf ) /* / */ /* Initialise scrollbar */ initScrollba…" at bounding box center [741, 369] width 834 height 505
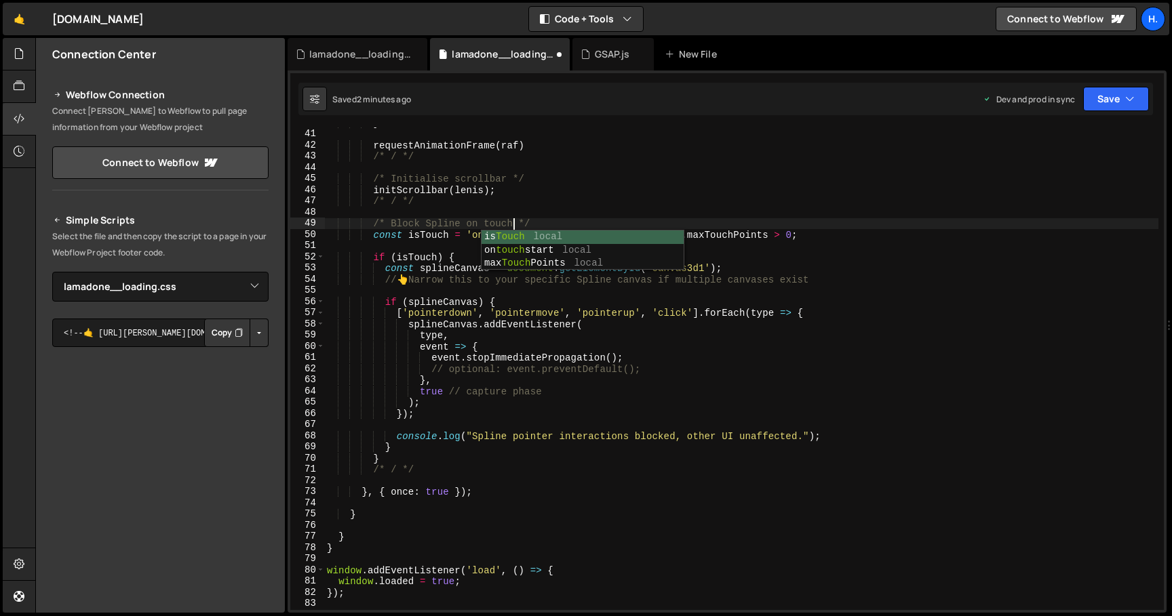
scroll to position [0, 13]
click at [460, 223] on div "} requestAnimationFrame ( raf ) /* / */ /* Initialise scrollbar */ initScrollba…" at bounding box center [741, 369] width 834 height 505
click at [551, 222] on div "} requestAnimationFrame ( raf ) /* / */ /* Initialise scrollbar */ initScrollba…" at bounding box center [741, 369] width 834 height 505
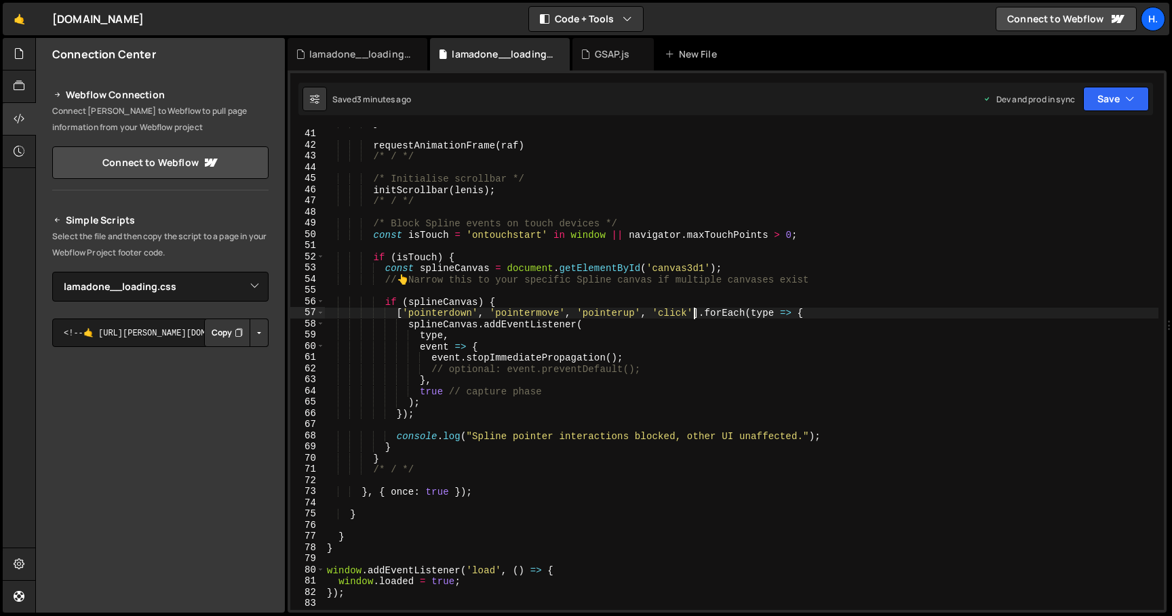
click at [694, 313] on div "} requestAnimationFrame ( raf ) /* / */ /* Initialise scrollbar */ initScrollba…" at bounding box center [741, 369] width 834 height 505
paste textarea "'touchmove'"
drag, startPoint x: 707, startPoint y: 313, endPoint x: 768, endPoint y: 315, distance: 61.7
click at [768, 315] on div "} requestAnimationFrame ( raf ) /* / */ /* Initialise scrollbar */ initScrollba…" at bounding box center [741, 369] width 834 height 505
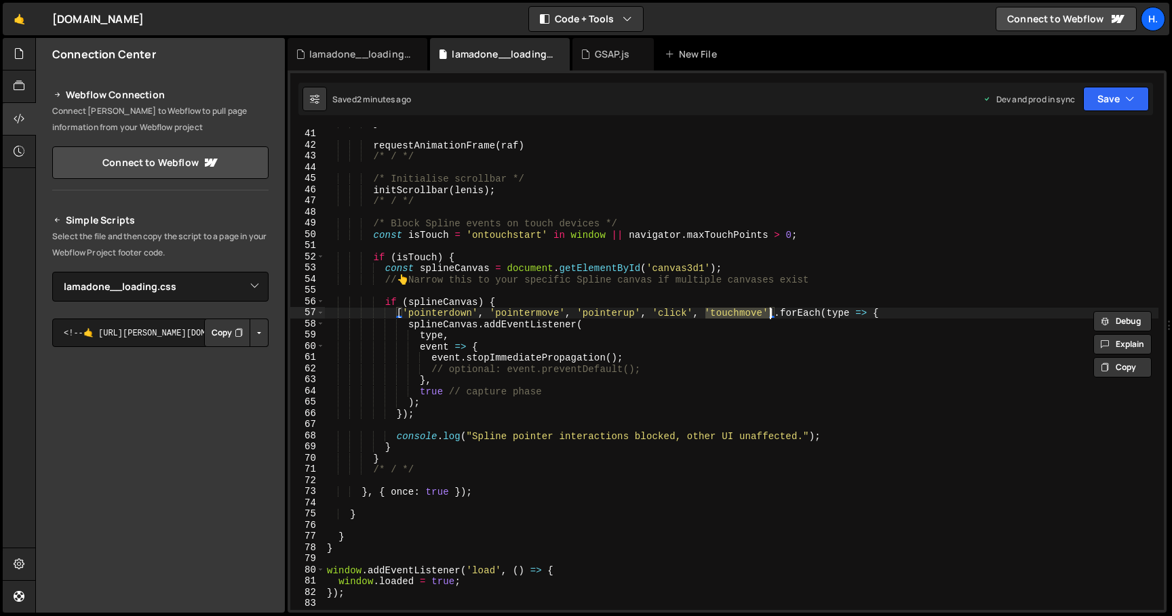
paste textarea "start','touchmove','touchend"
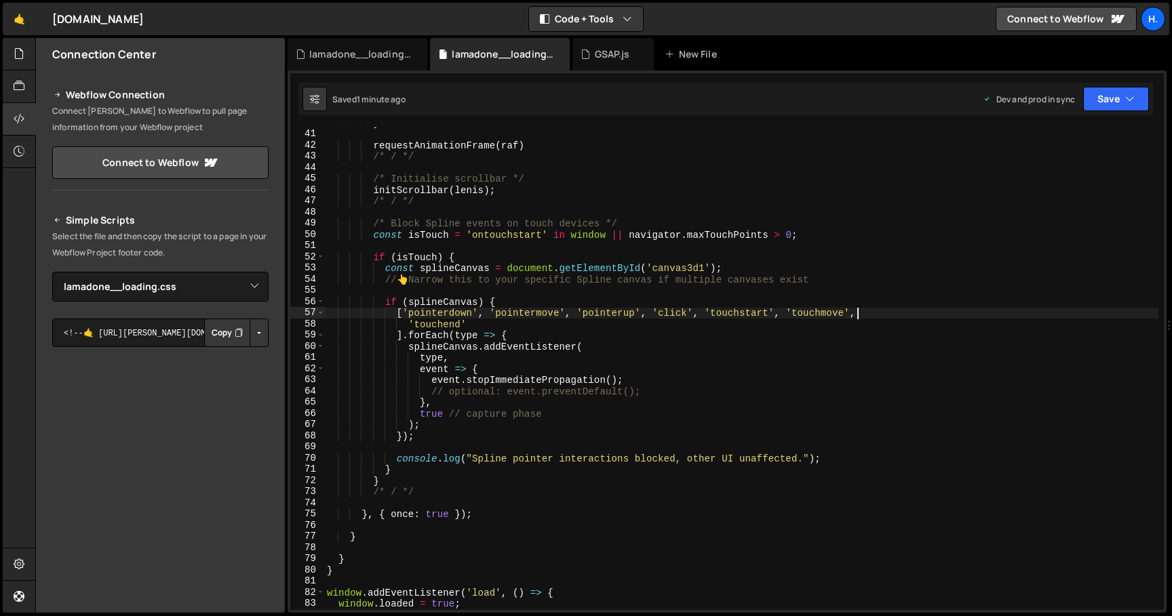
click at [502, 302] on div "} requestAnimationFrame ( raf ) /* / */ /* Initialise scrollbar */ initScrollba…" at bounding box center [741, 369] width 834 height 505
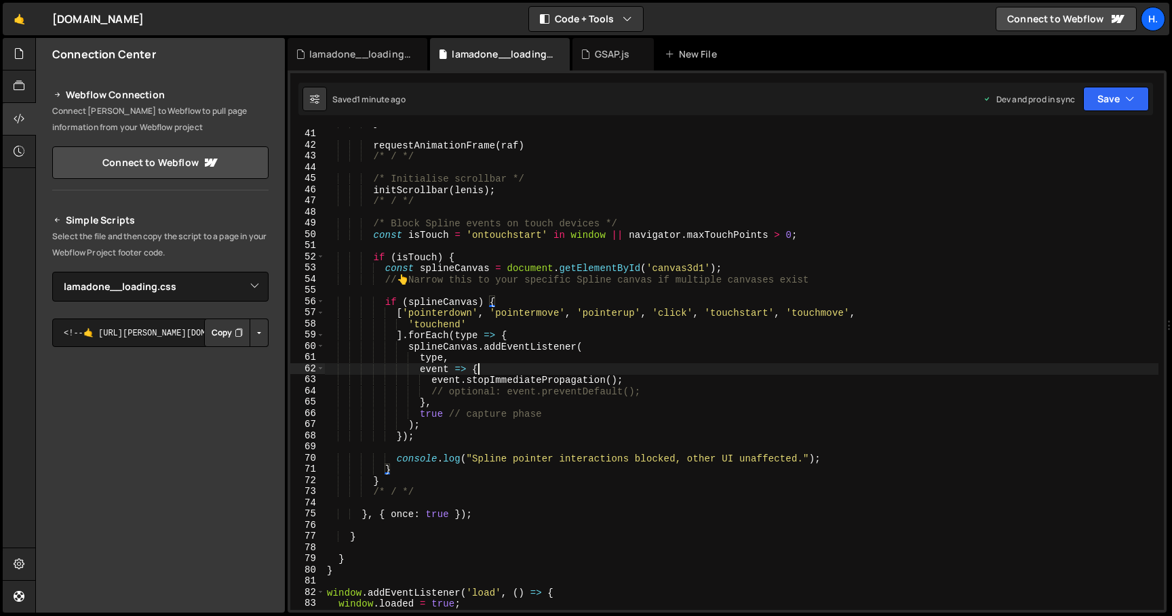
click at [481, 368] on div "} requestAnimationFrame ( raf ) /* / */ /* Initialise scrollbar */ initScrollba…" at bounding box center [741, 369] width 834 height 505
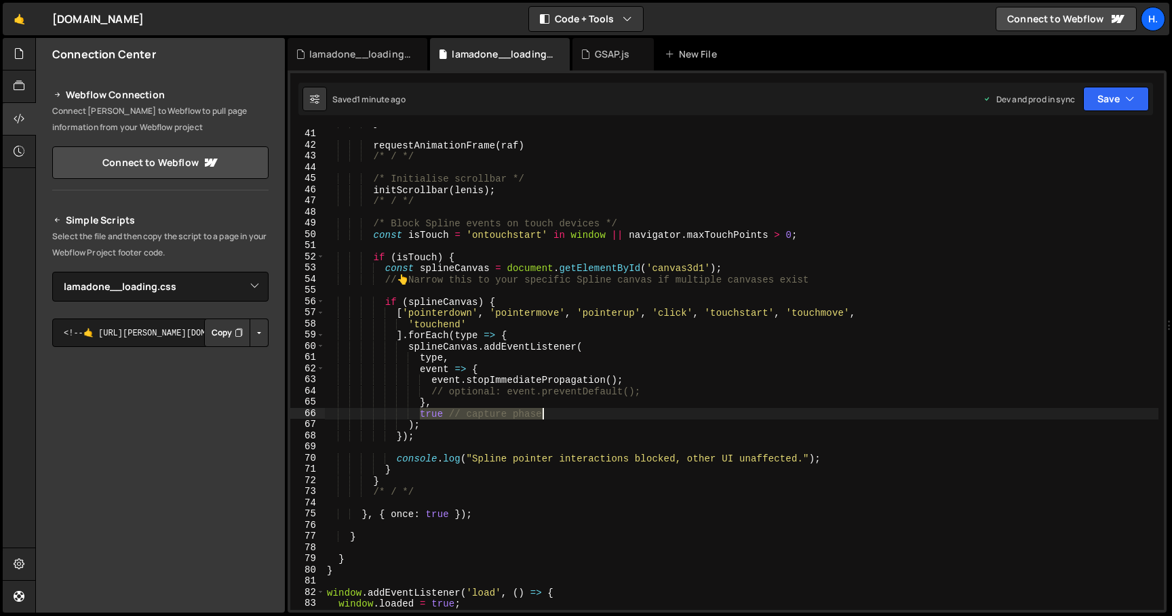
drag, startPoint x: 420, startPoint y: 415, endPoint x: 562, endPoint y: 415, distance: 141.7
click at [562, 415] on div "} requestAnimationFrame ( raf ) /* / */ /* Initialise scrollbar */ initScrollba…" at bounding box center [741, 369] width 834 height 505
paste textarea "{ capture: true, passive: false }"
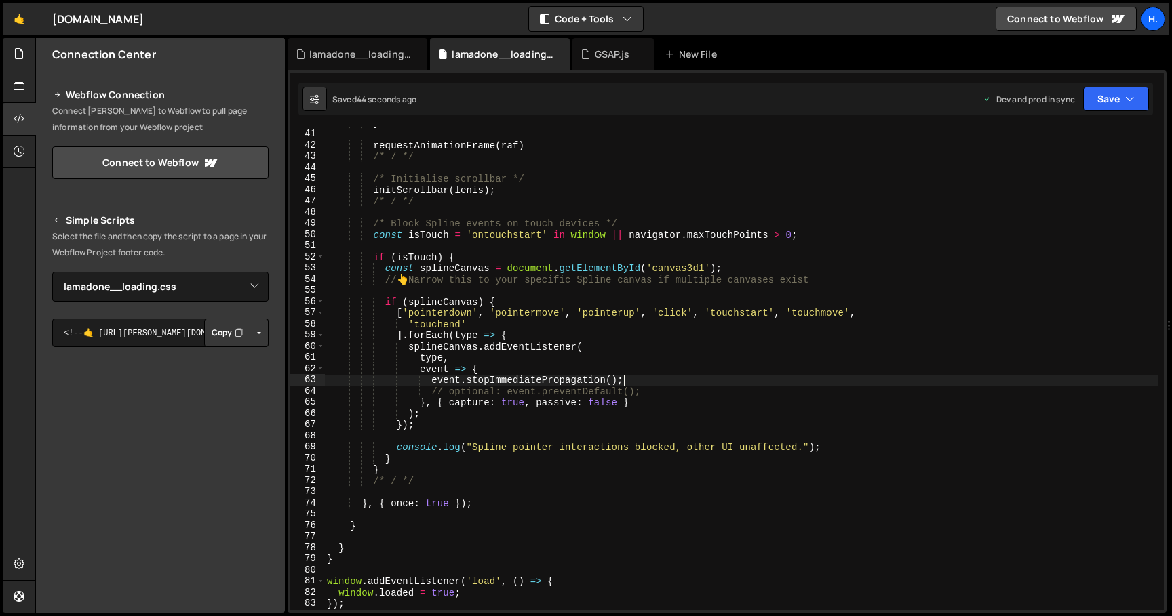
click at [635, 378] on div "} requestAnimationFrame ( raf ) /* / */ /* Initialise scrollbar */ initScrollba…" at bounding box center [741, 369] width 834 height 505
click at [451, 393] on div "} requestAnimationFrame ( raf ) /* / */ /* Initialise scrollbar */ initScrollba…" at bounding box center [741, 369] width 834 height 505
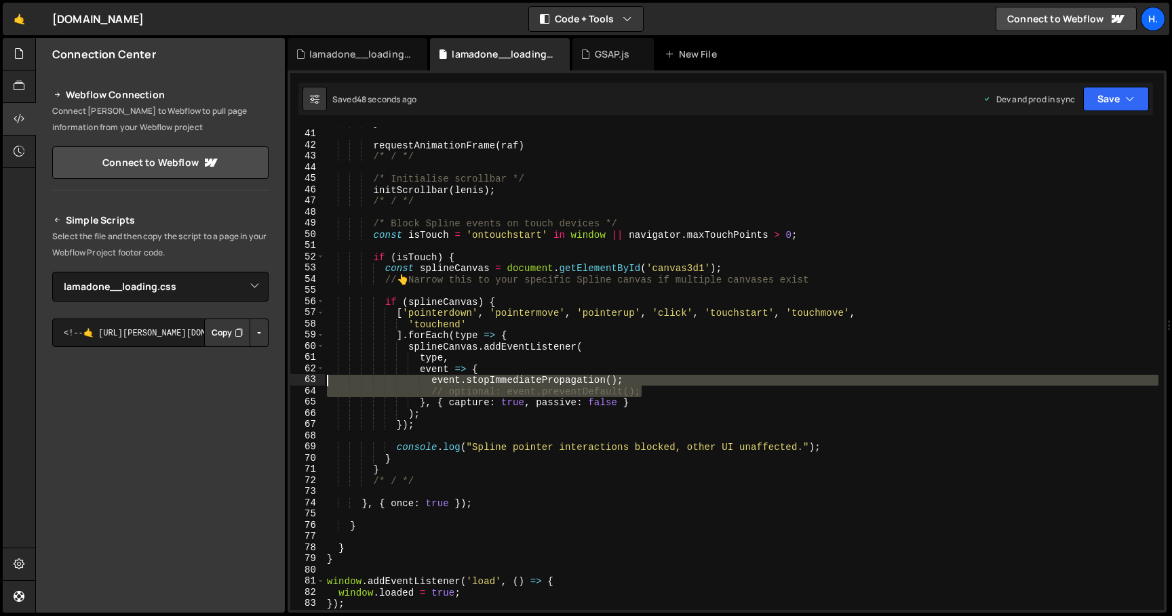
drag, startPoint x: 652, startPoint y: 390, endPoint x: 292, endPoint y: 382, distance: 360.2
click at [292, 382] on div "// optional: event.preventDefault(); 40 41 42 43 44 45 46 47 48 49 50 51 52 53 …" at bounding box center [727, 368] width 874 height 483
paste textarea "e.preventDefault(); // blocks default Spline handling"
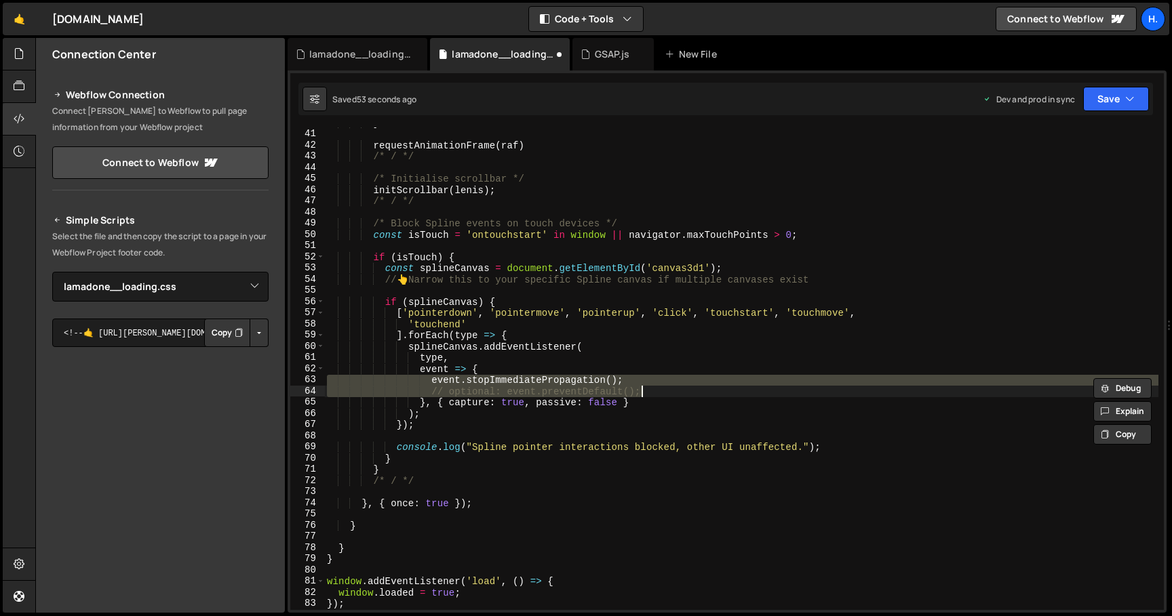
click at [509, 392] on div "} requestAnimationFrame ( raf ) /* / */ /* Initialise scrollbar */ initScrollba…" at bounding box center [741, 368] width 834 height 483
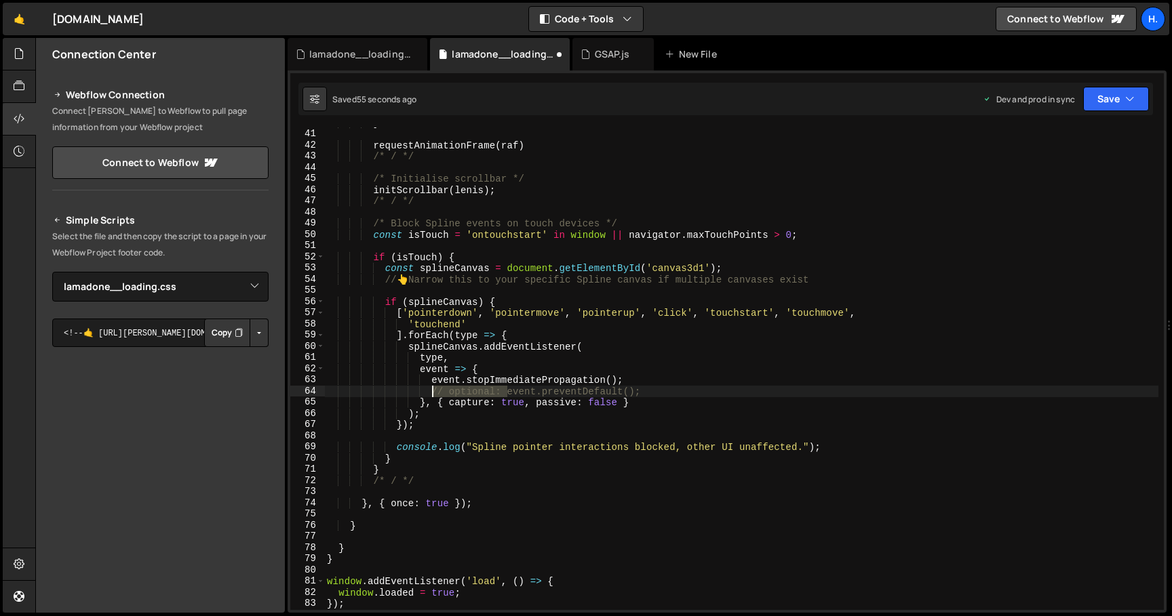
drag, startPoint x: 509, startPoint y: 392, endPoint x: 431, endPoint y: 394, distance: 78.0
click at [431, 394] on div "} requestAnimationFrame ( raf ) /* / */ /* Initialise scrollbar */ initScrollba…" at bounding box center [741, 369] width 834 height 505
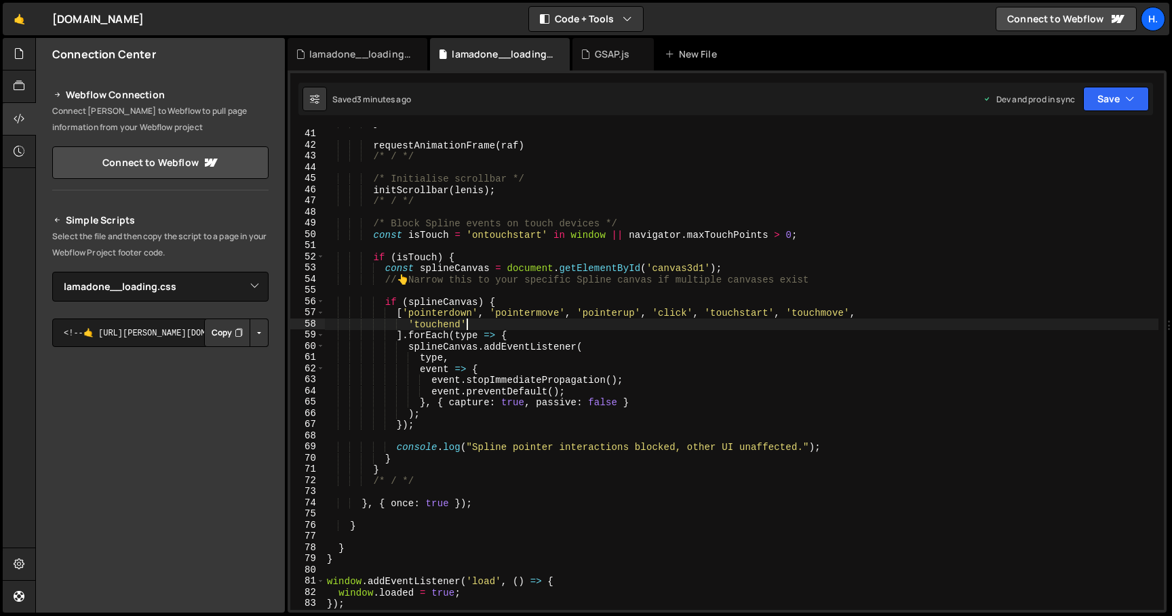
click at [478, 325] on div "} requestAnimationFrame ( raf ) /* / */ /* Initialise scrollbar */ initScrollba…" at bounding box center [741, 369] width 834 height 505
paste textarea "scroll'"
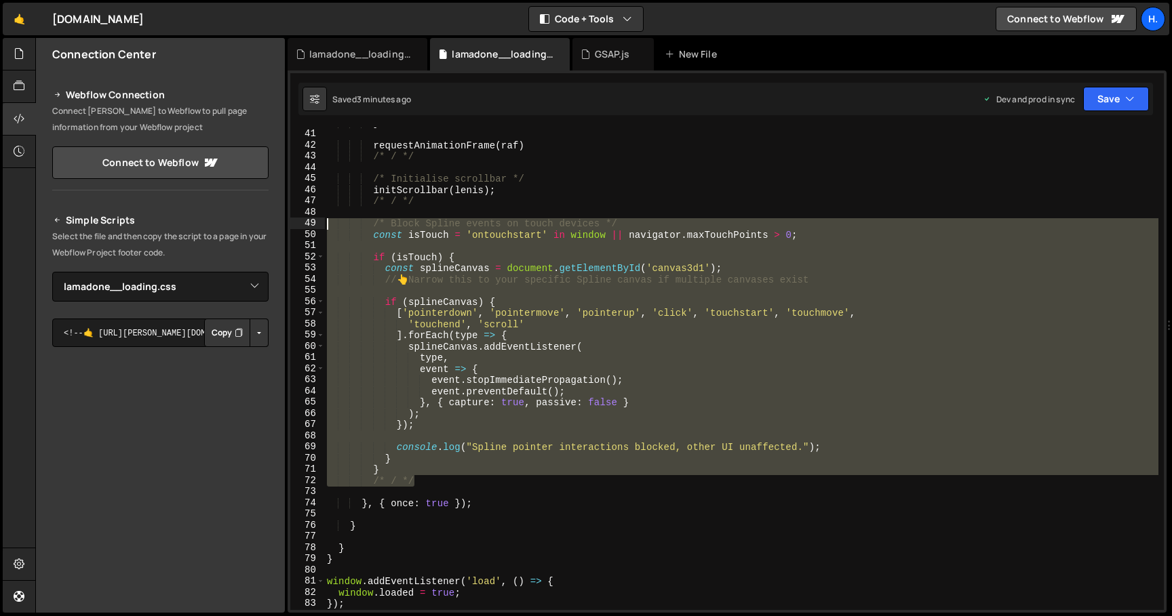
drag, startPoint x: 428, startPoint y: 477, endPoint x: 254, endPoint y: 222, distance: 308.3
click at [254, 222] on div "Files New File Create your first file Get started by starting a Javascript or C…" at bounding box center [603, 326] width 1137 height 576
type textarea "/* Block Spline events on touch devices */ const isTouch = 'ontouchstart' in wi…"
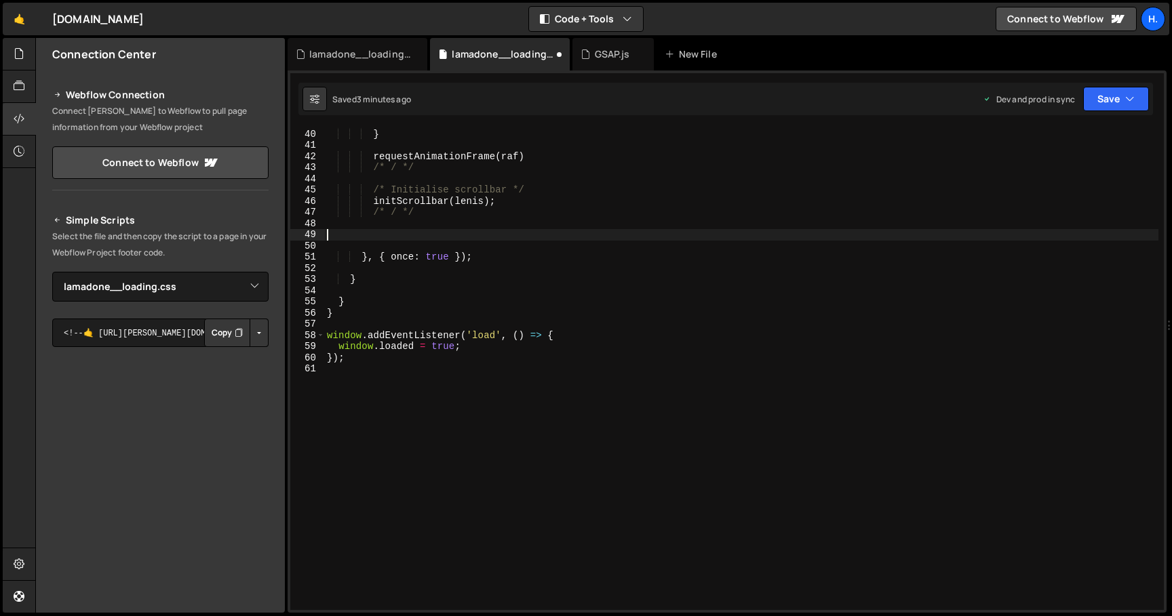
scroll to position [0, 0]
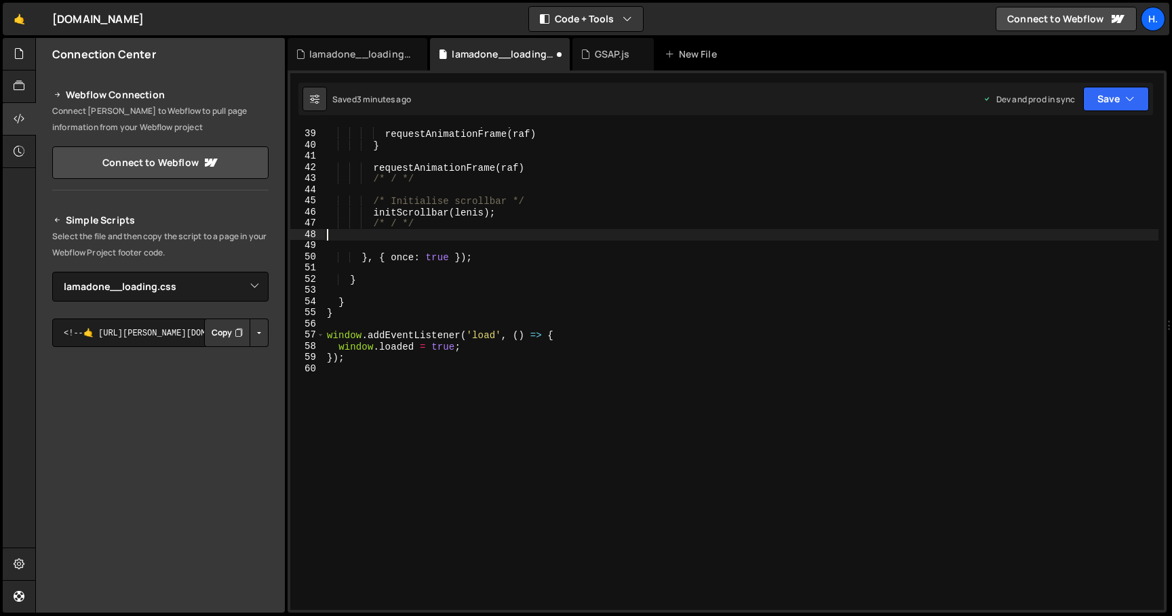
type textarea "/* / */"
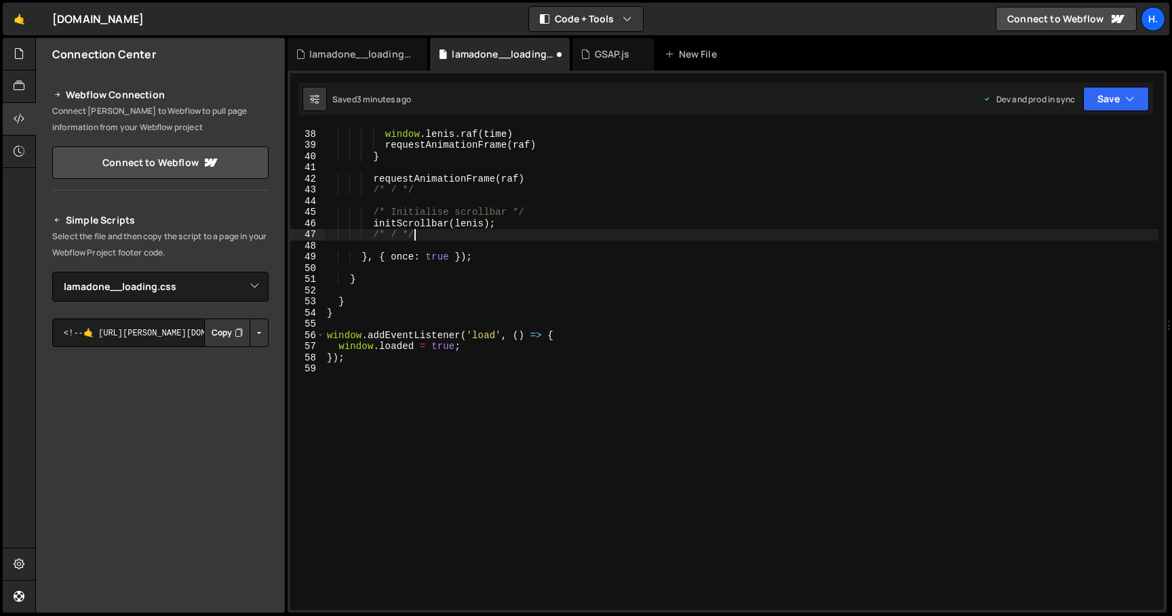
scroll to position [413, 0]
